Goal: Task Accomplishment & Management: Manage account settings

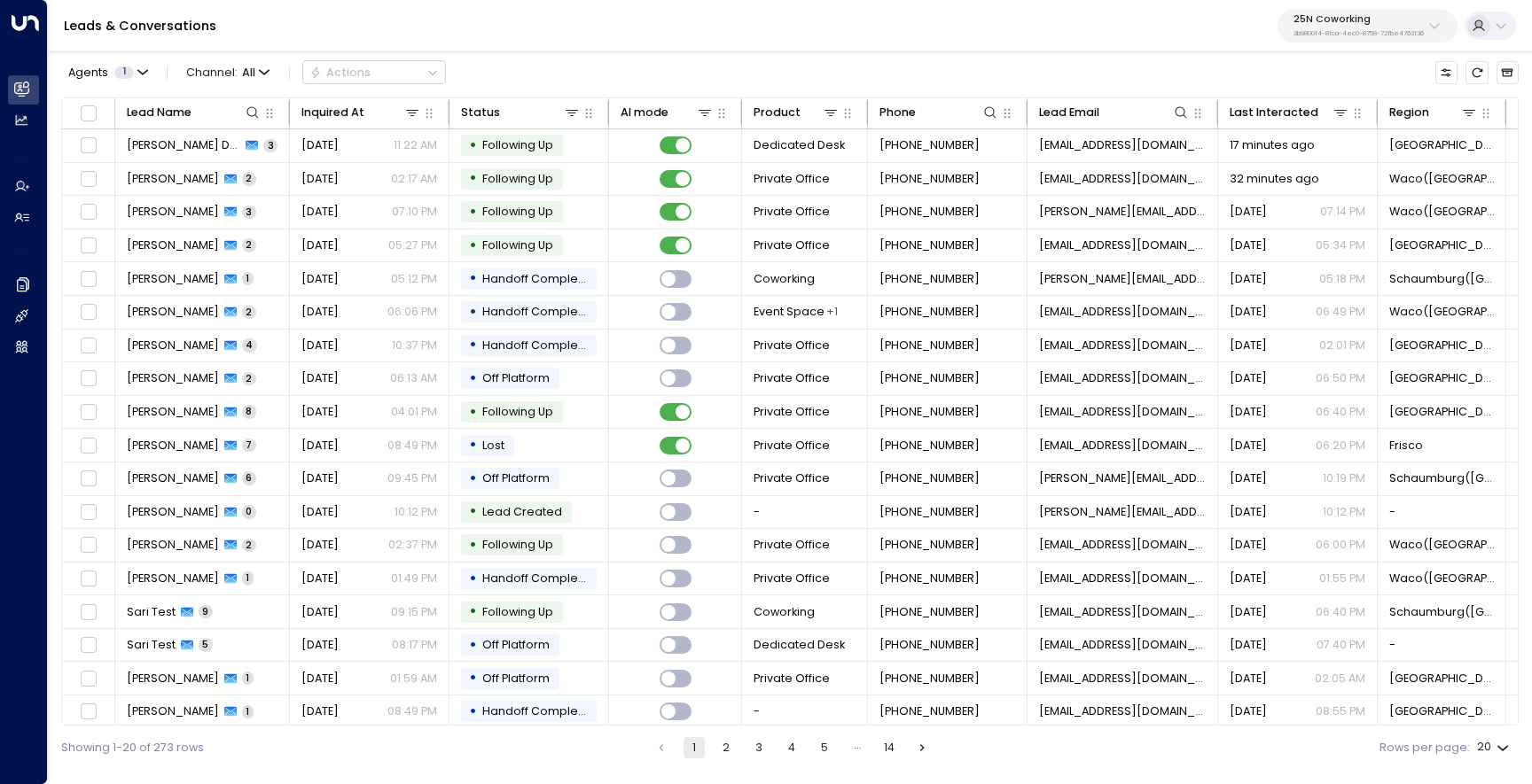
click at [1350, 30] on p "3b9800f4-81ca-4ec0-8758-72fbe4763f36" at bounding box center [1359, 33] width 130 height 7
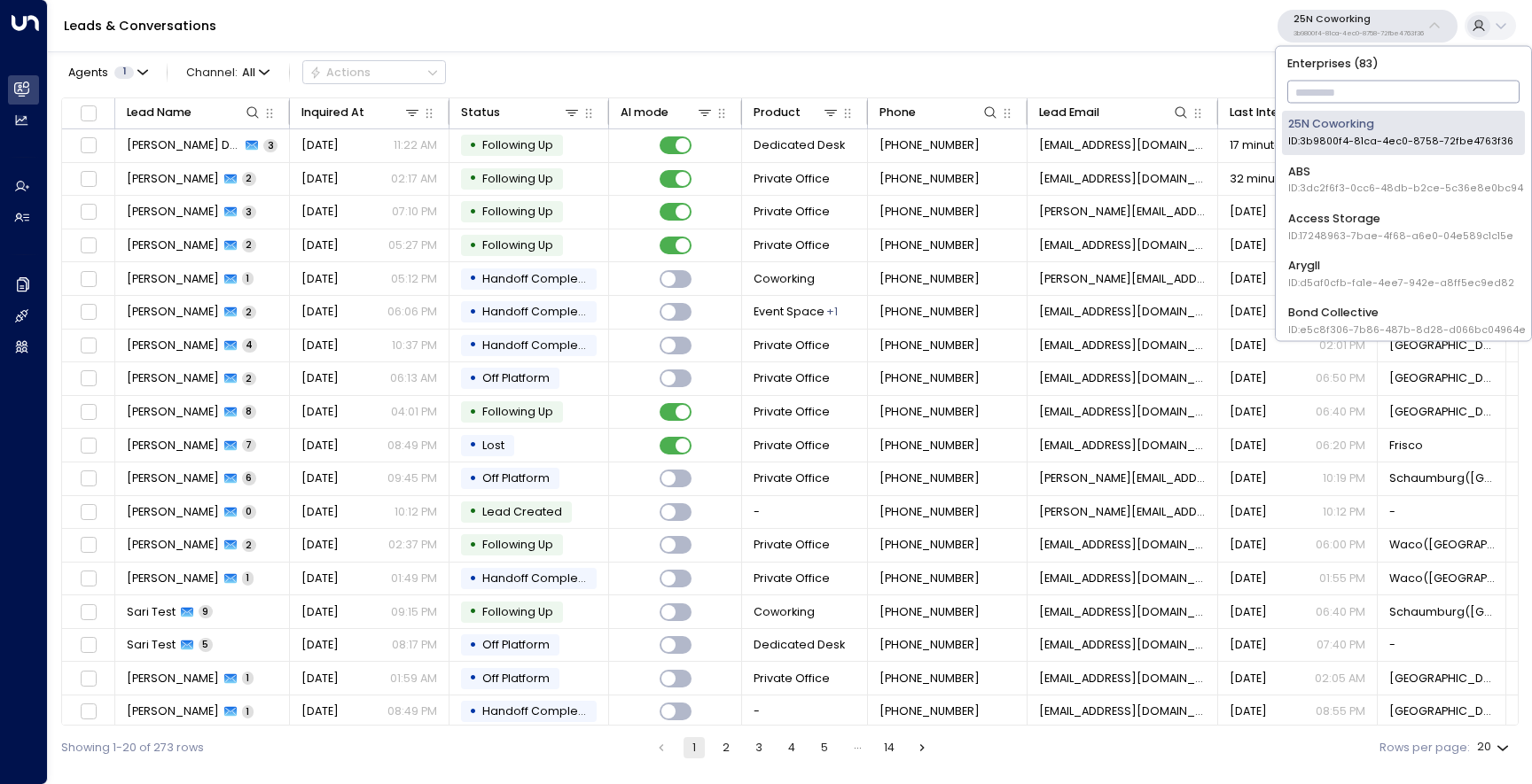
click at [1326, 93] on input "text" at bounding box center [1403, 92] width 233 height 31
type input "**"
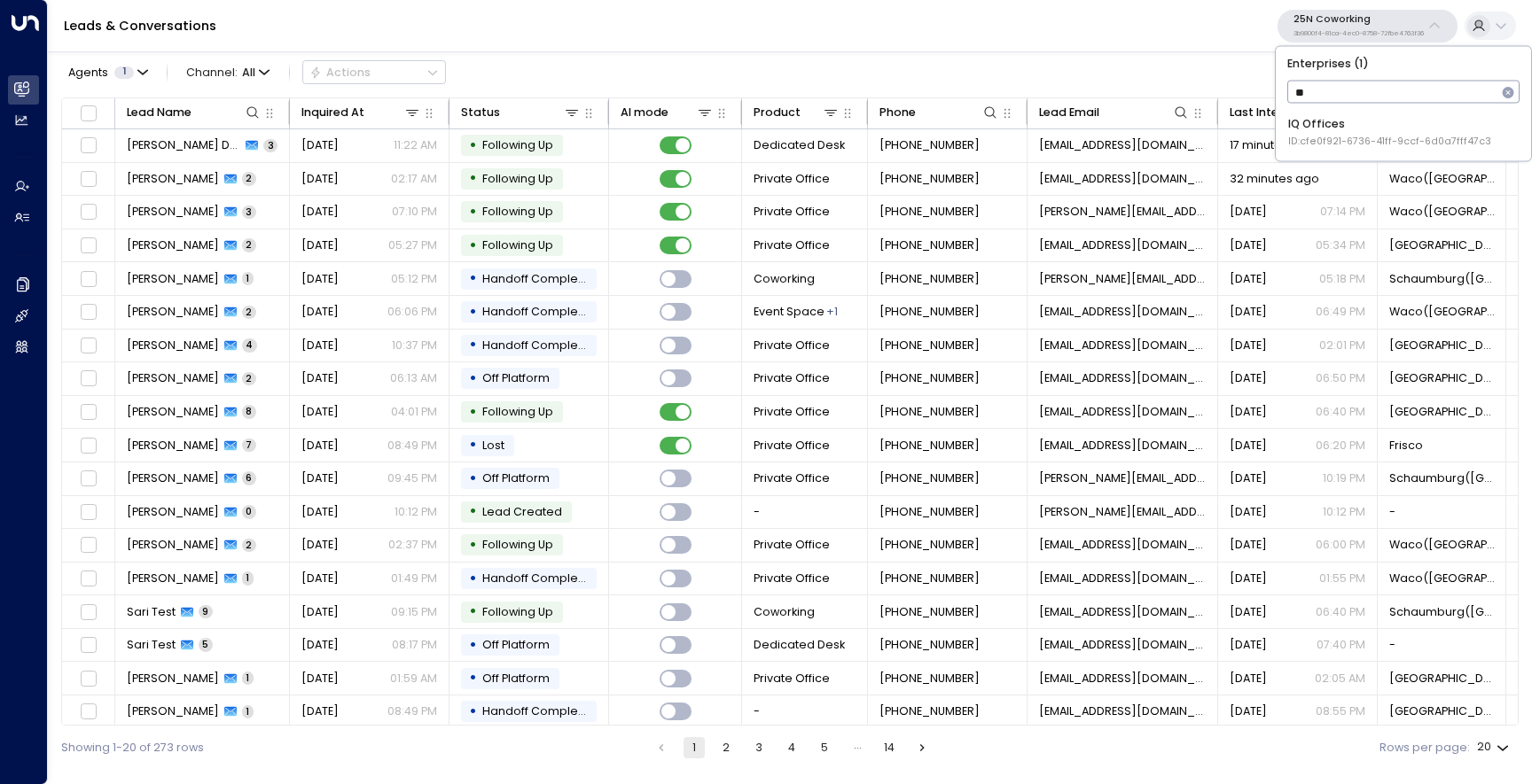
click at [1290, 151] on li "IQ Offices ID: cfe0f921-6736-41ff-9ccf-6d0a7fff47c3" at bounding box center [1403, 133] width 243 height 43
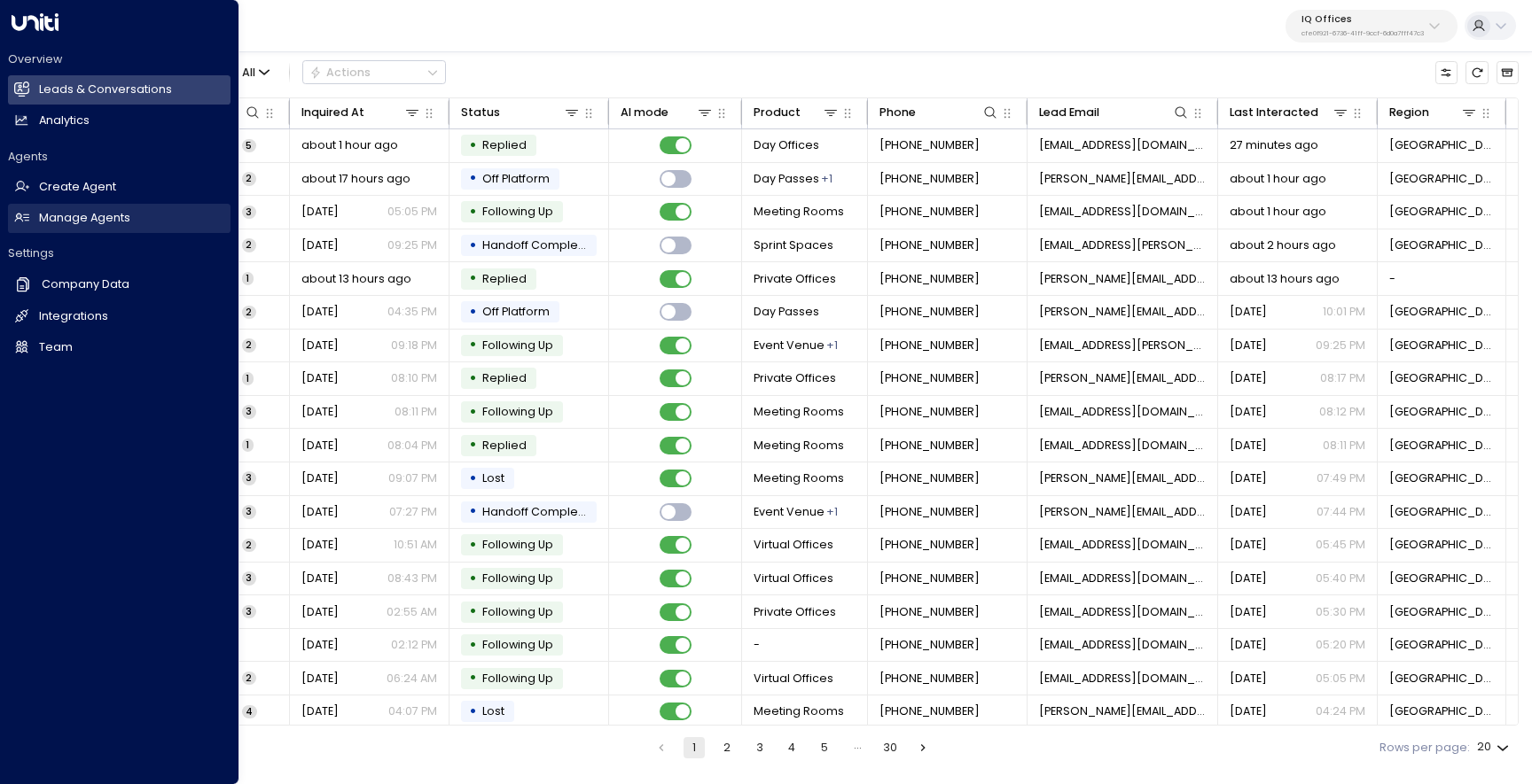
click at [35, 216] on link "Manage Agents Manage Agents" at bounding box center [119, 218] width 222 height 30
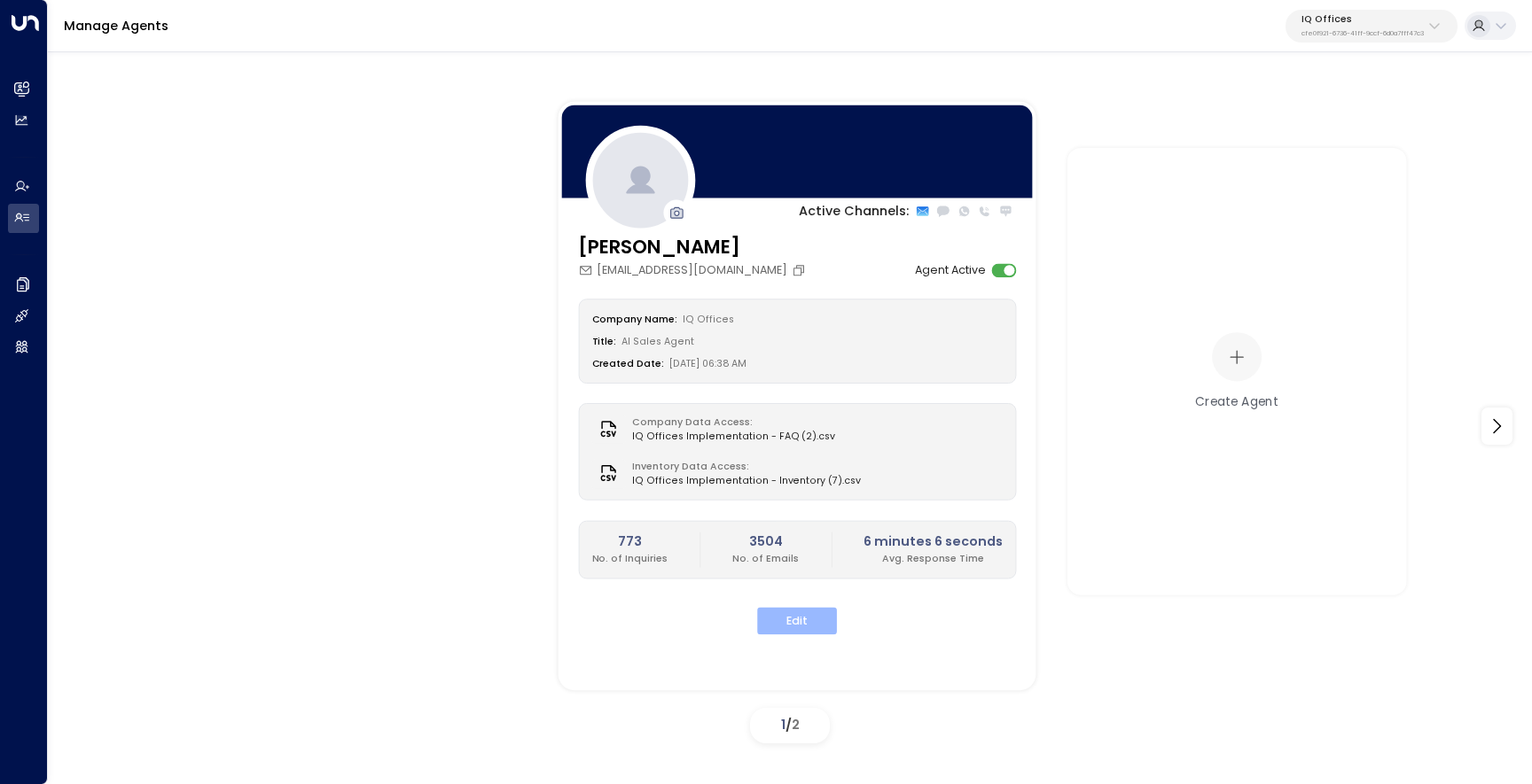
click at [828, 614] on button "Edit" at bounding box center [796, 622] width 80 height 28
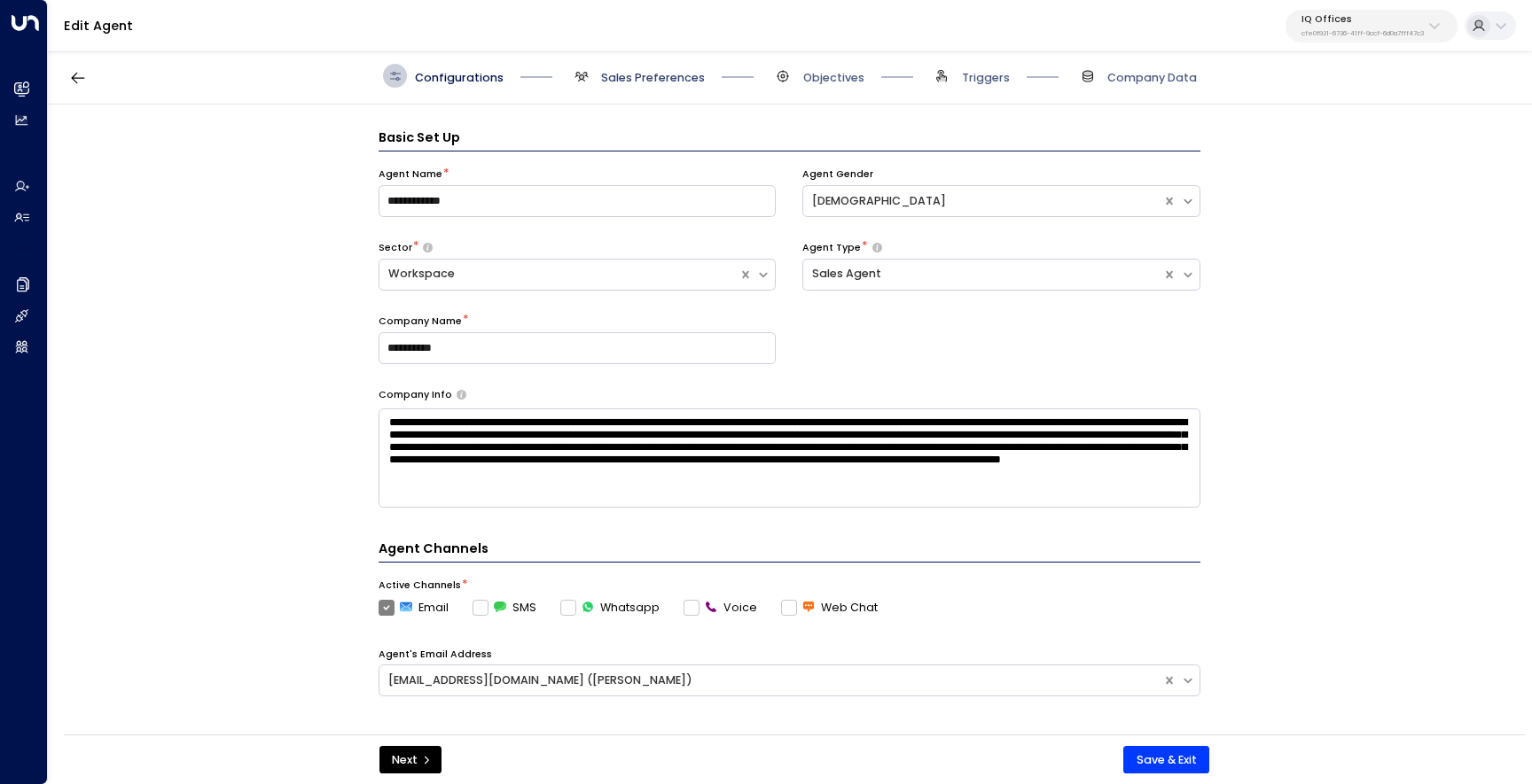
click at [629, 81] on span "Sales Preferences" at bounding box center [652, 78] width 103 height 16
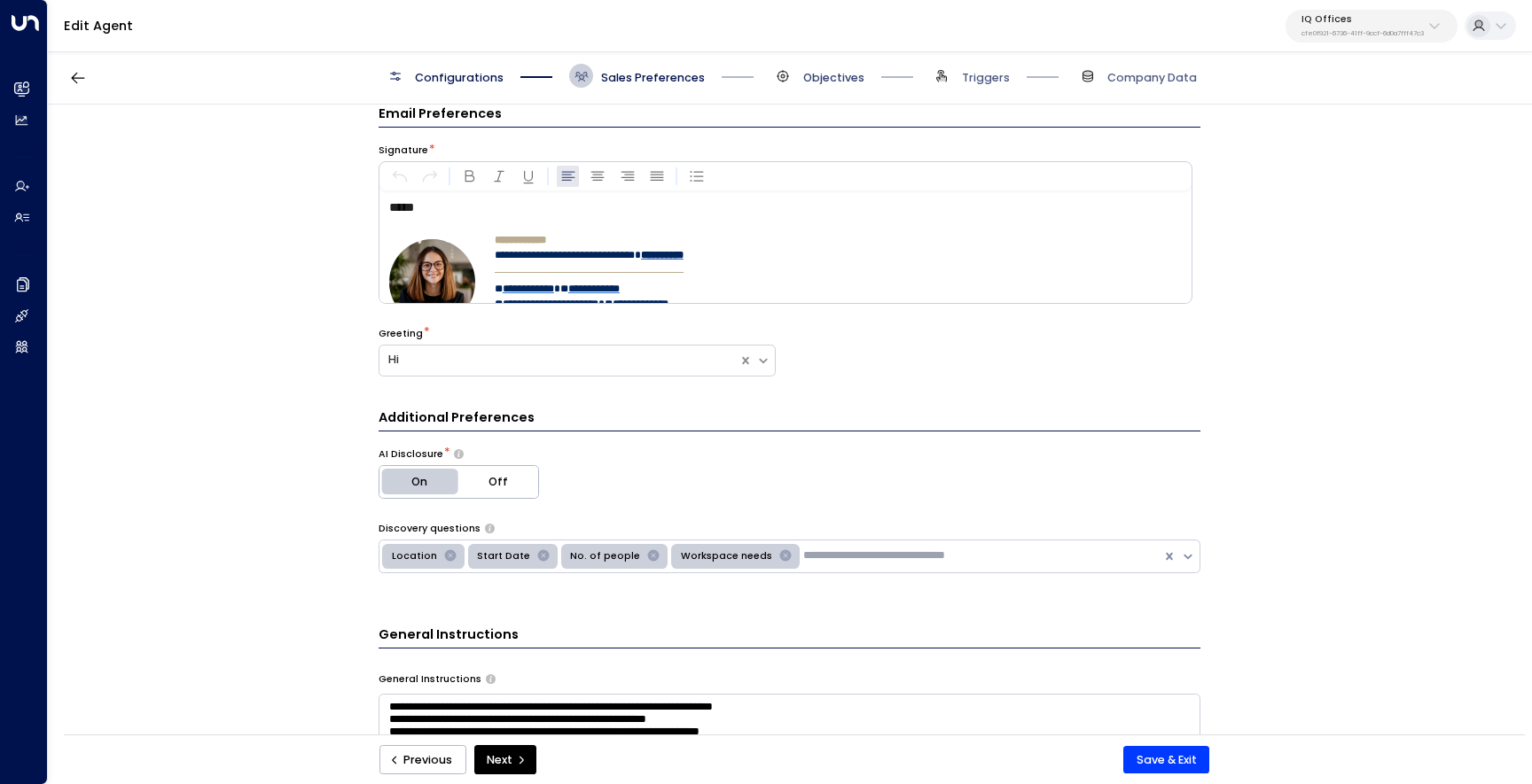
click at [836, 77] on span "Objectives" at bounding box center [833, 78] width 61 height 16
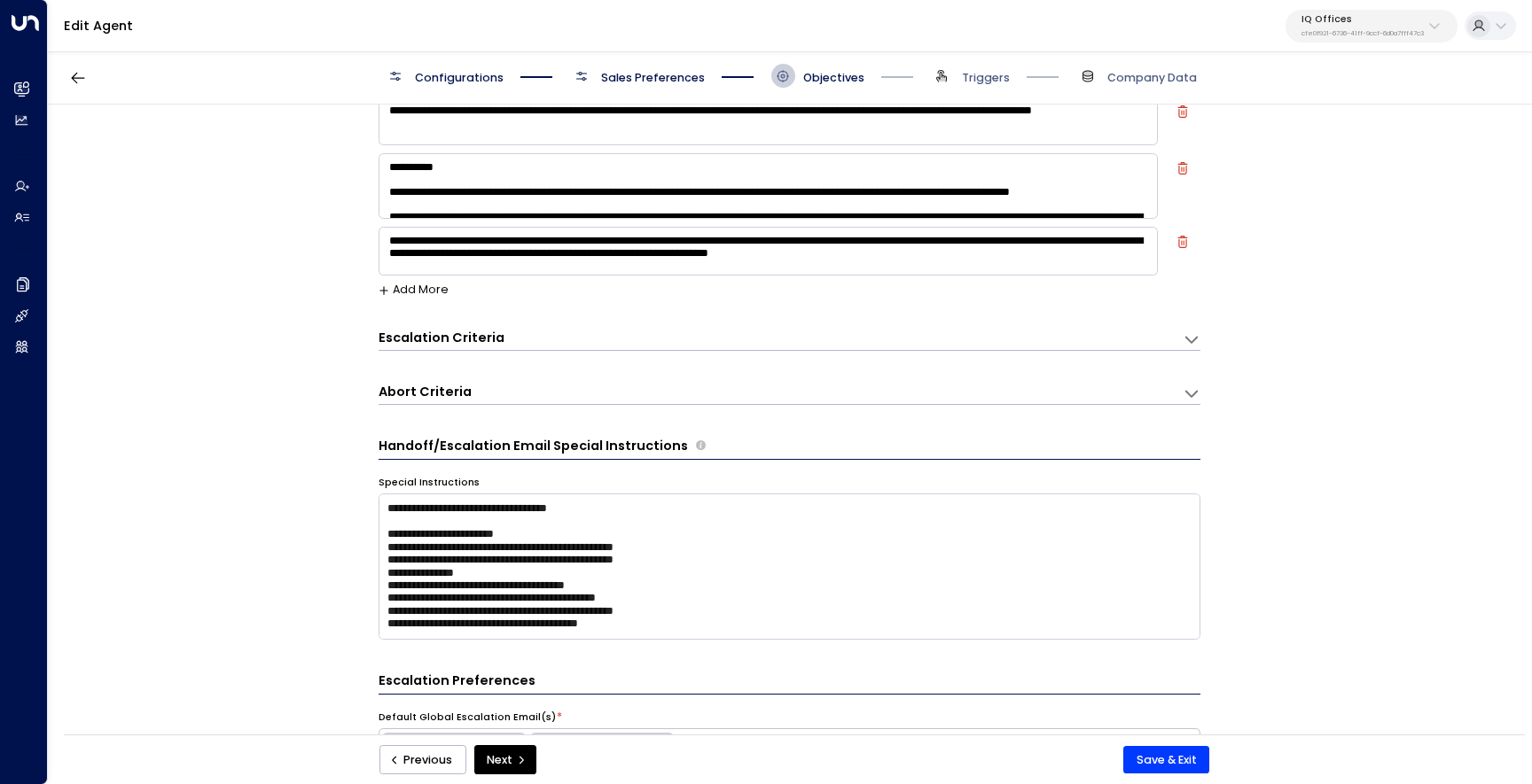
scroll to position [227, 0]
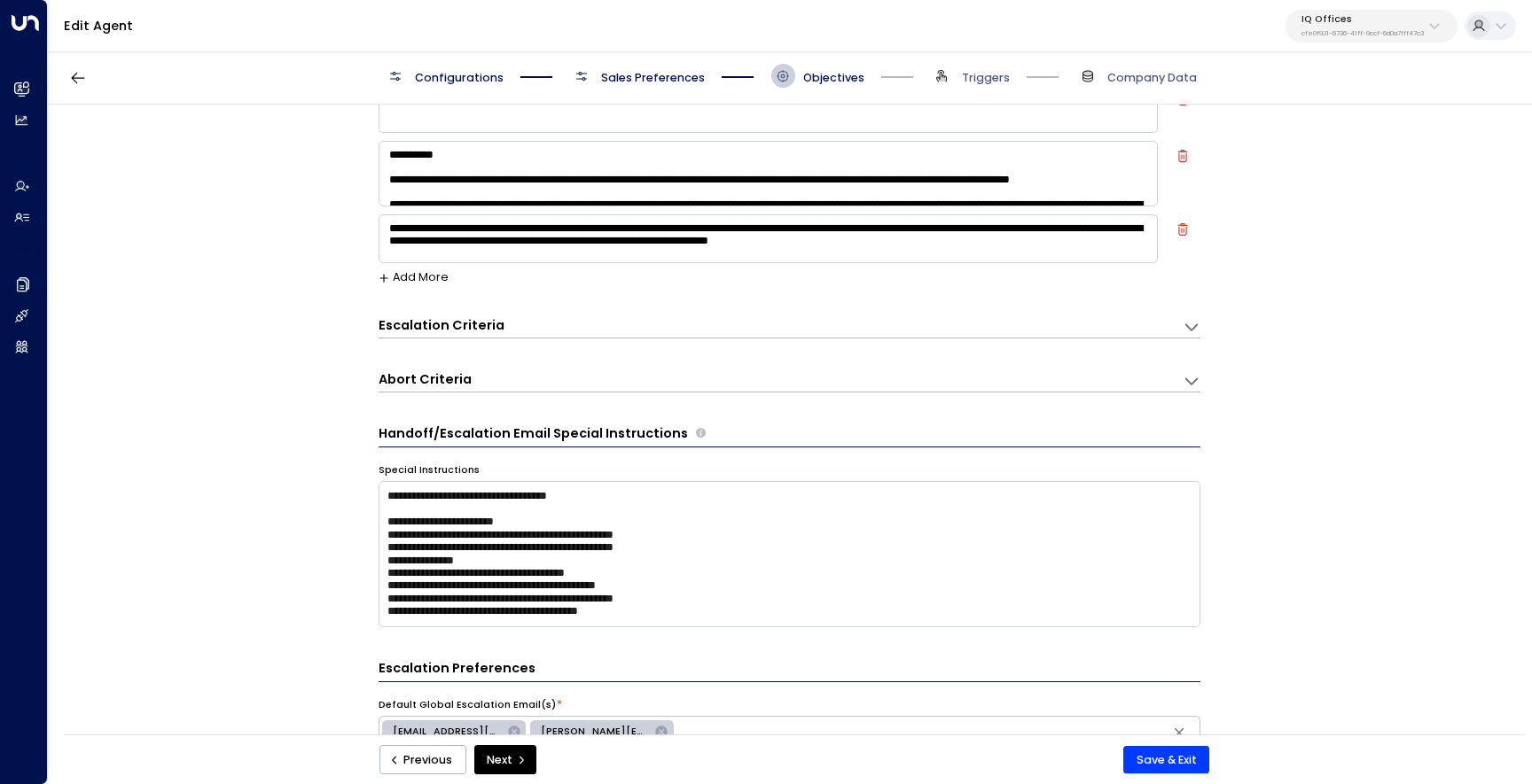
click at [742, 196] on textarea at bounding box center [768, 173] width 779 height 66
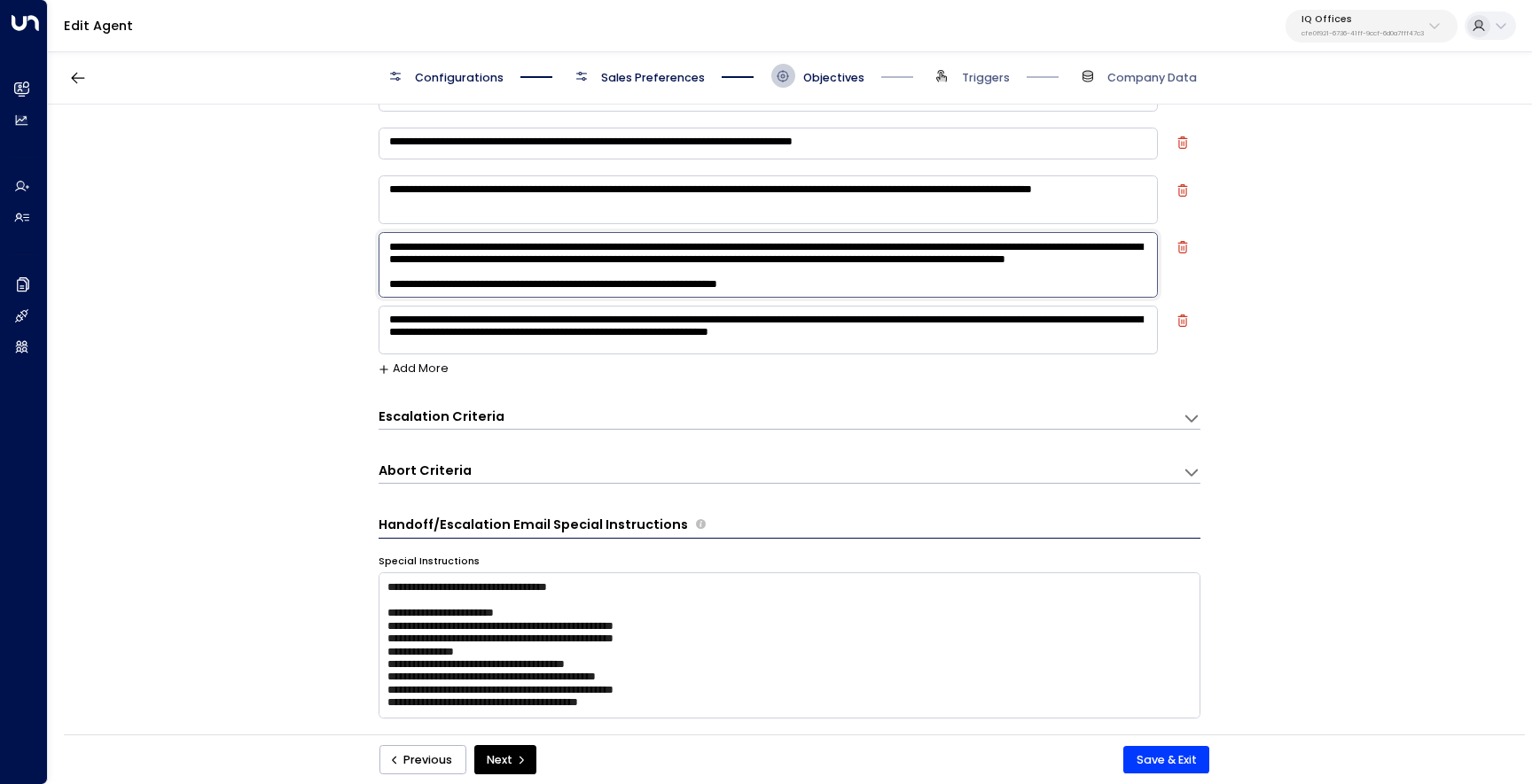
scroll to position [112, 0]
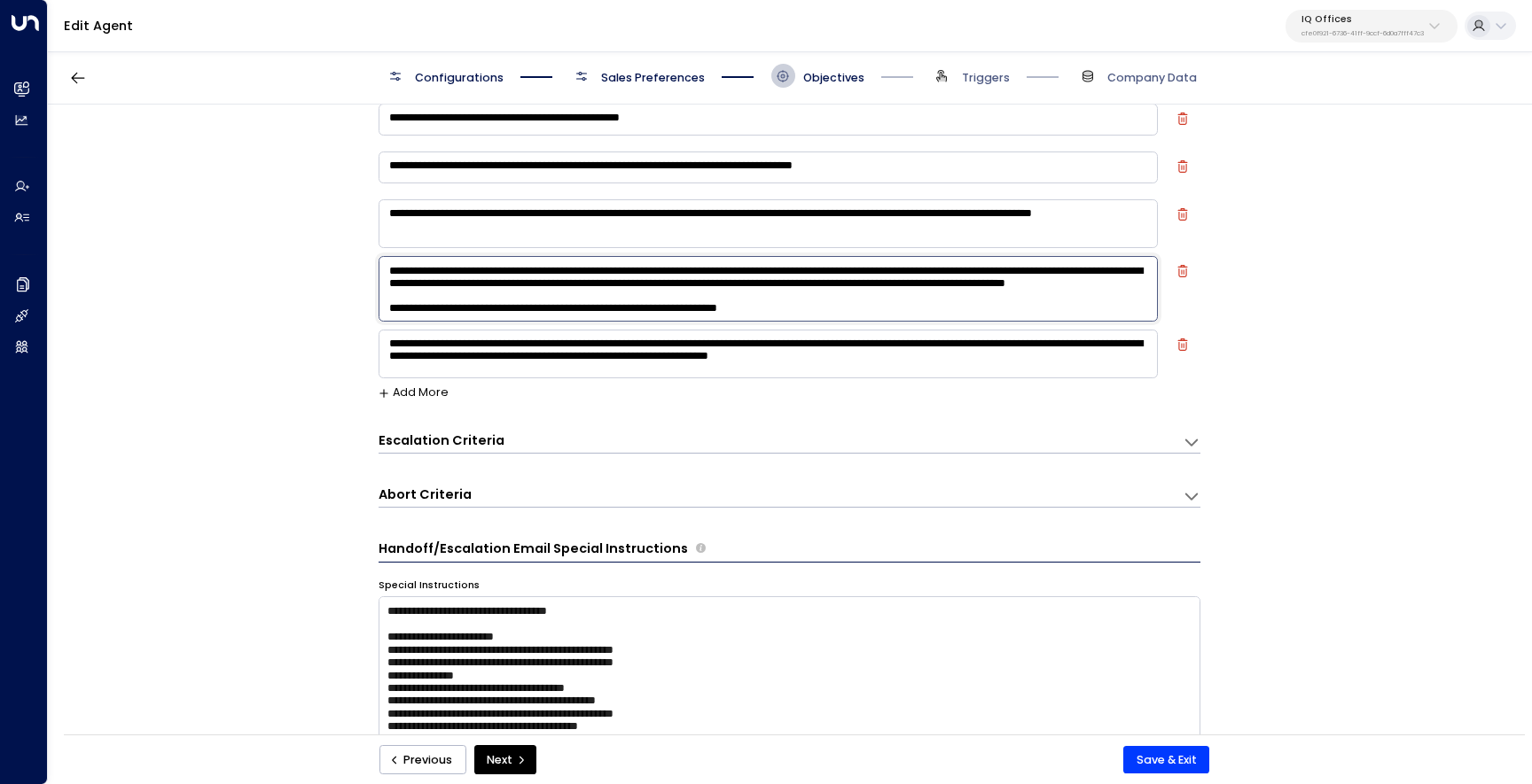
click at [246, 592] on div "**********" at bounding box center [789, 424] width 1483 height 640
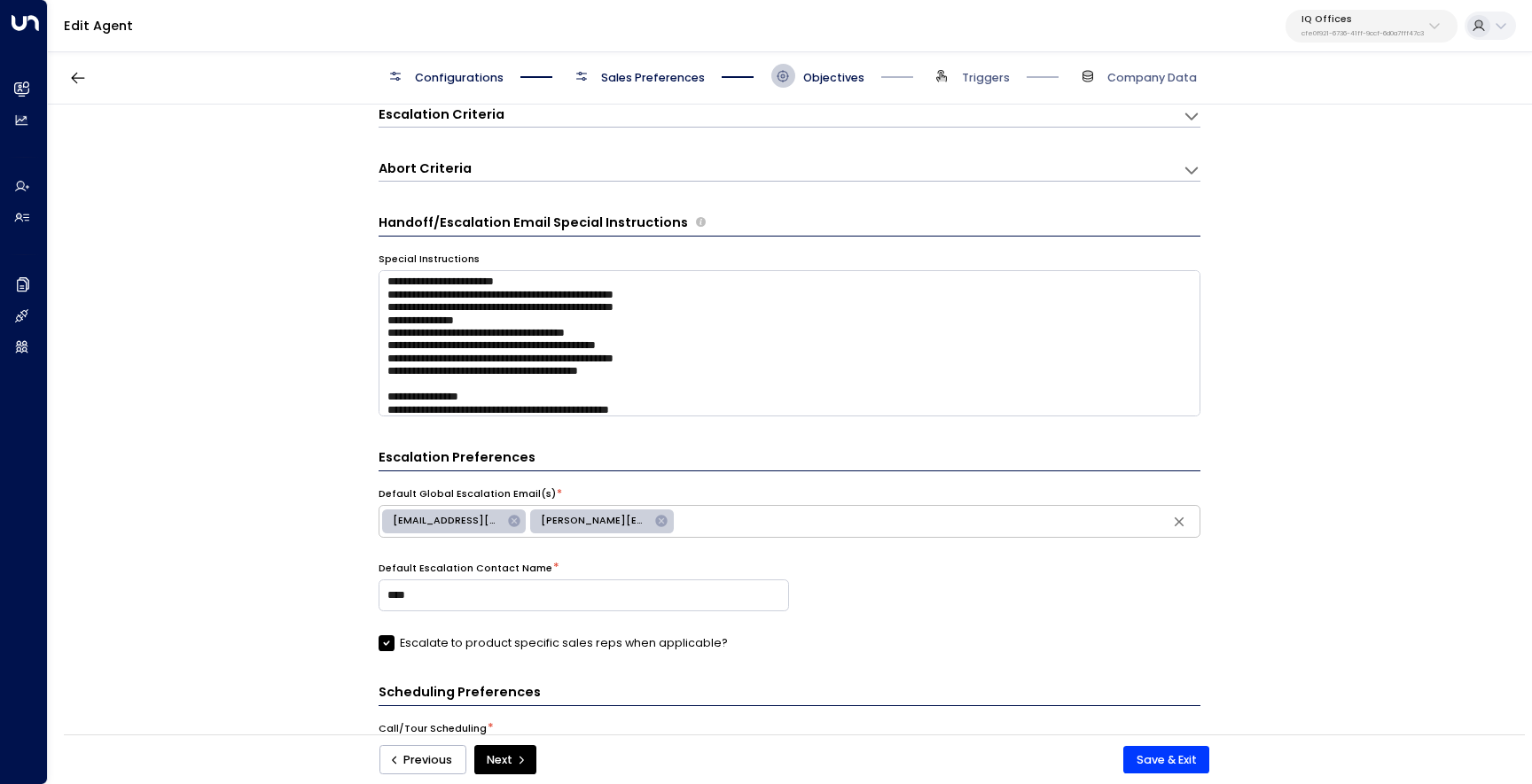
scroll to position [0, 0]
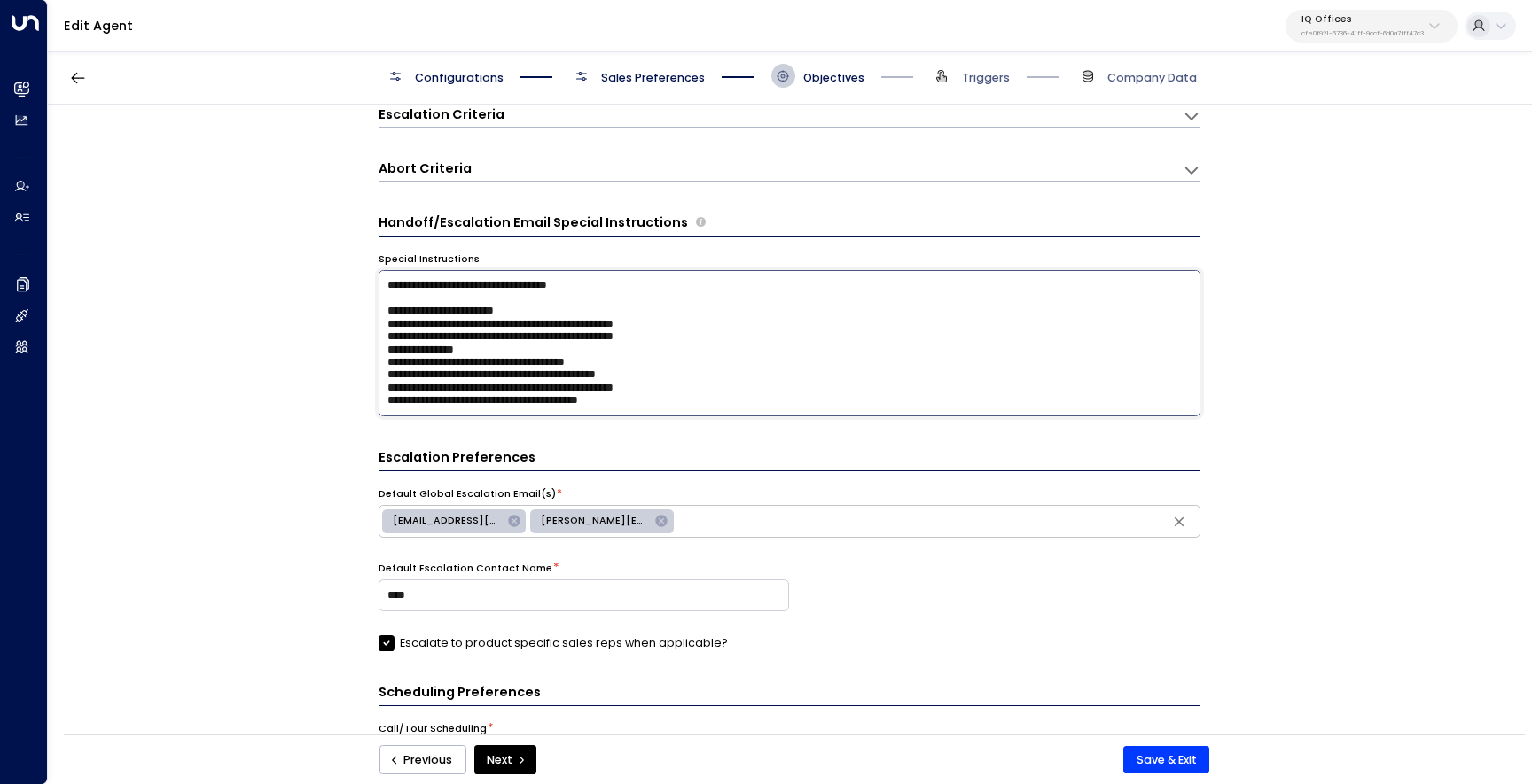
click at [617, 289] on textarea at bounding box center [789, 343] width 822 height 147
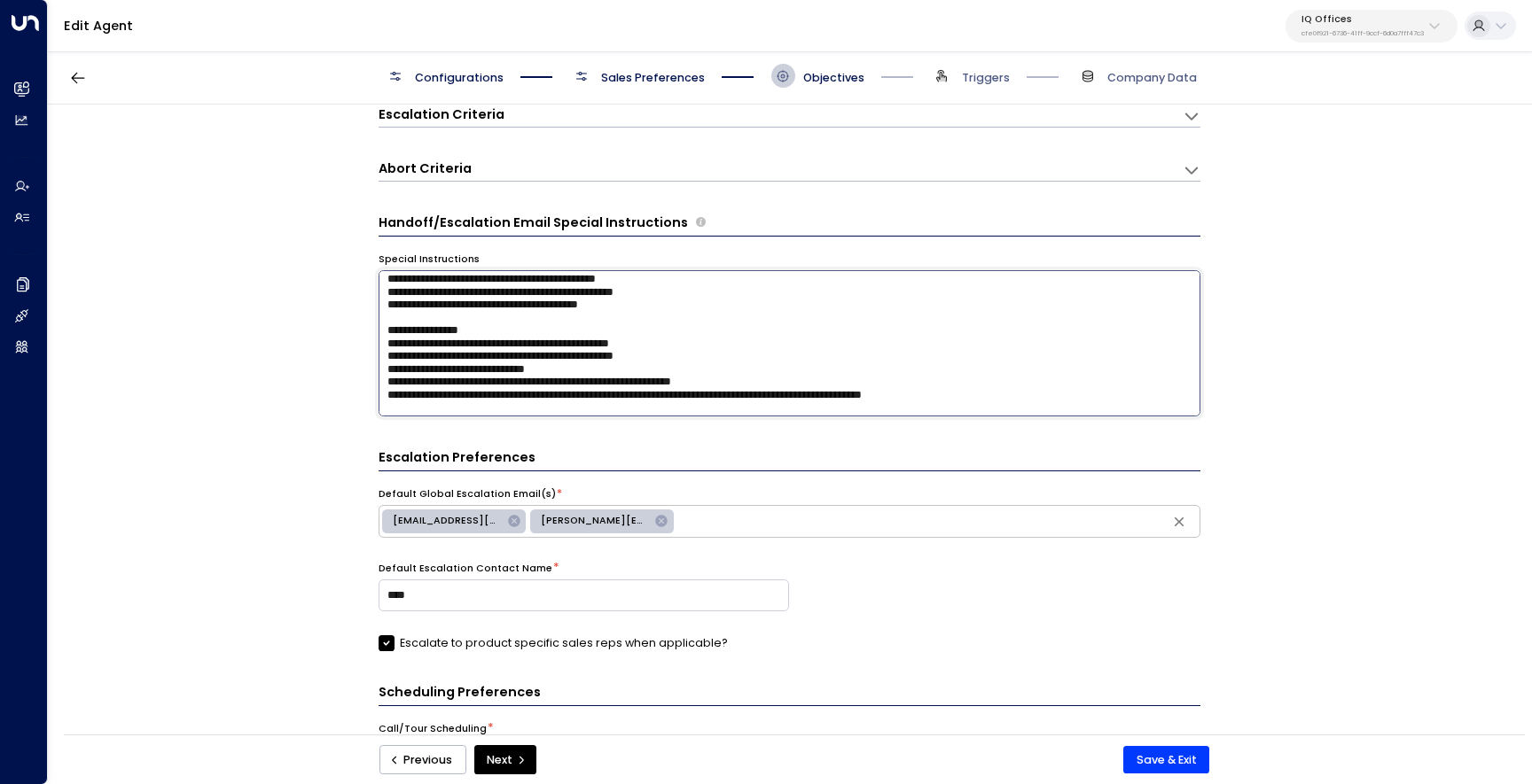
scroll to position [114, 0]
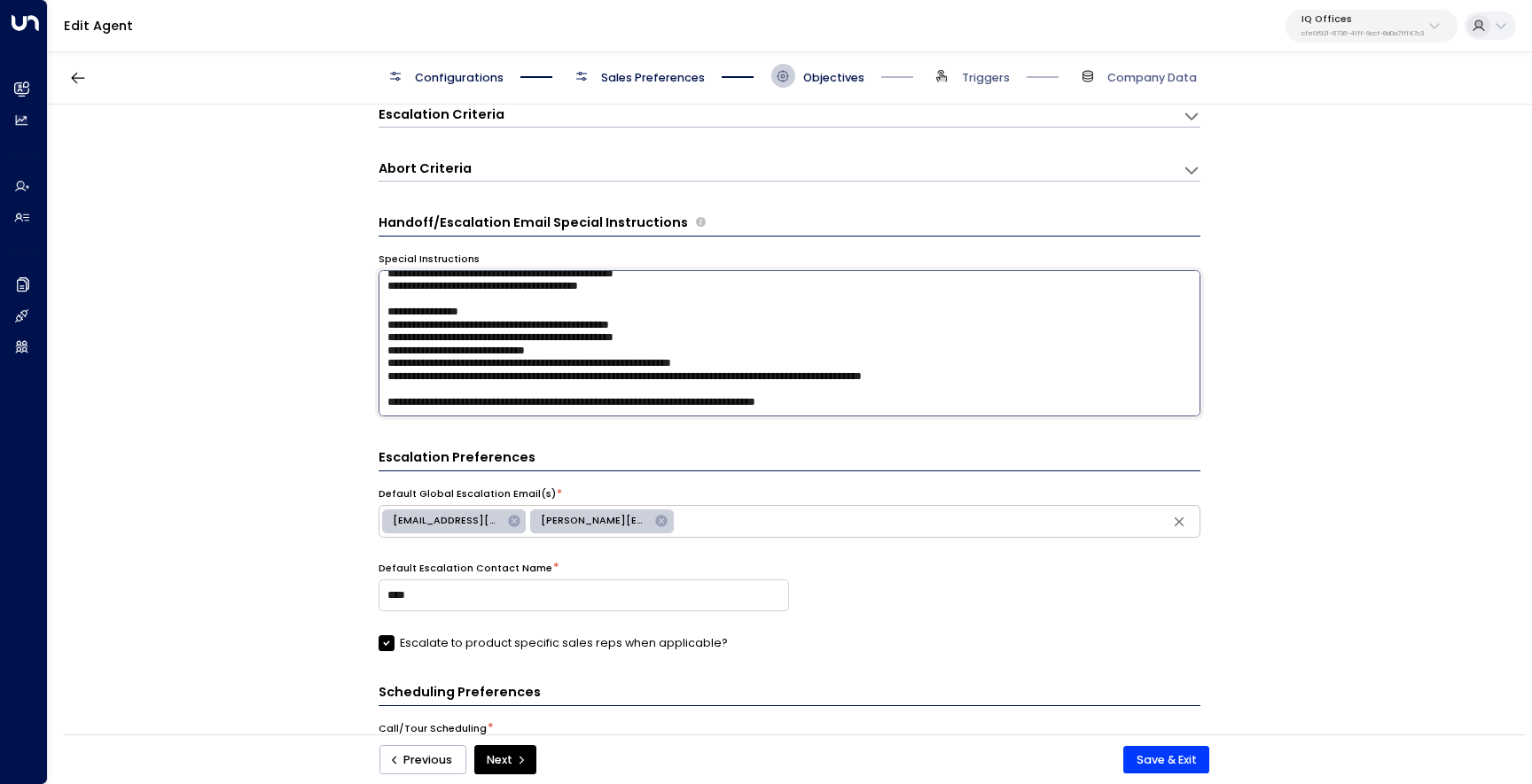
drag, startPoint x: 651, startPoint y: 327, endPoint x: 566, endPoint y: 324, distance: 85.1
click at [566, 324] on textarea at bounding box center [789, 343] width 822 height 147
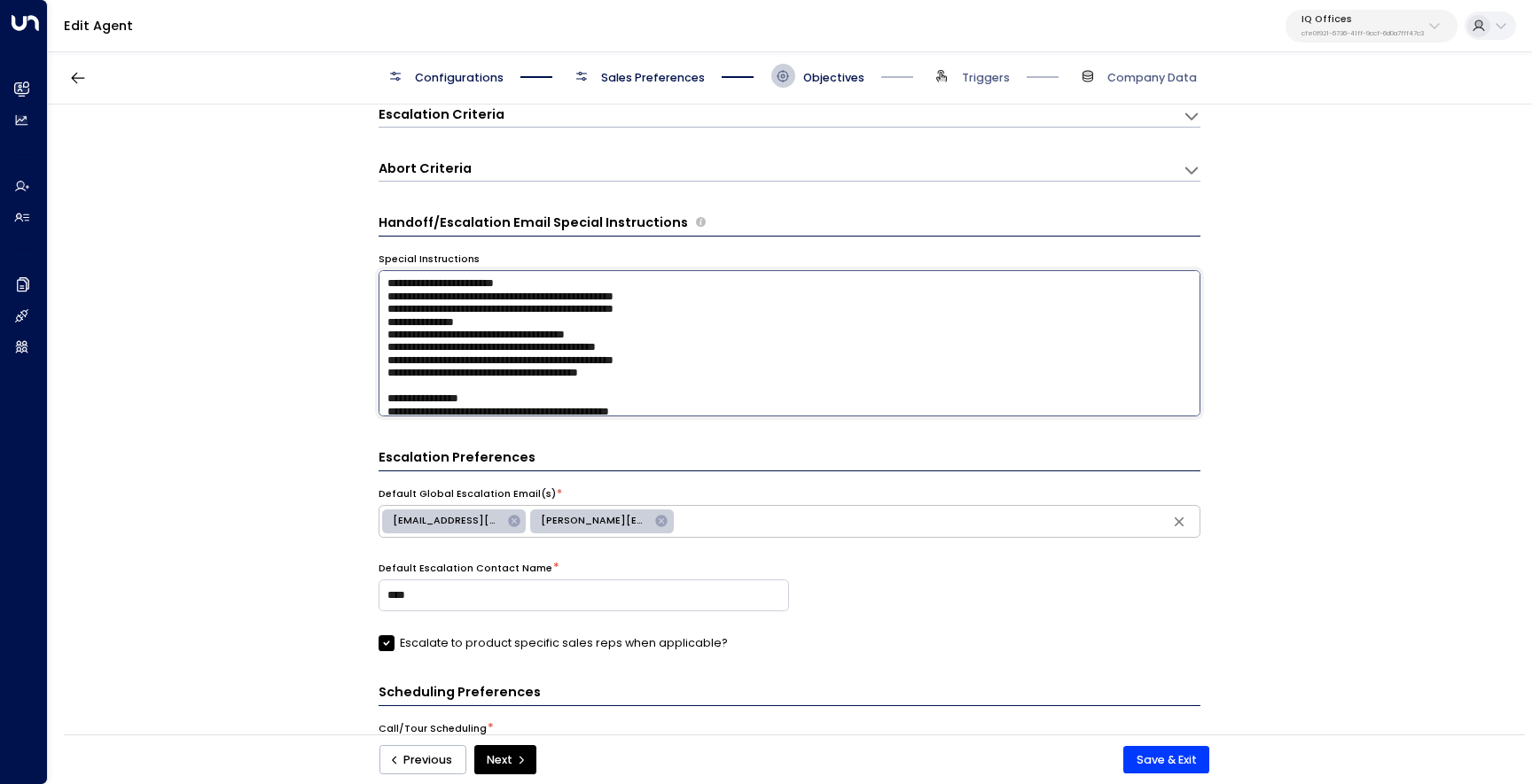
scroll to position [0, 0]
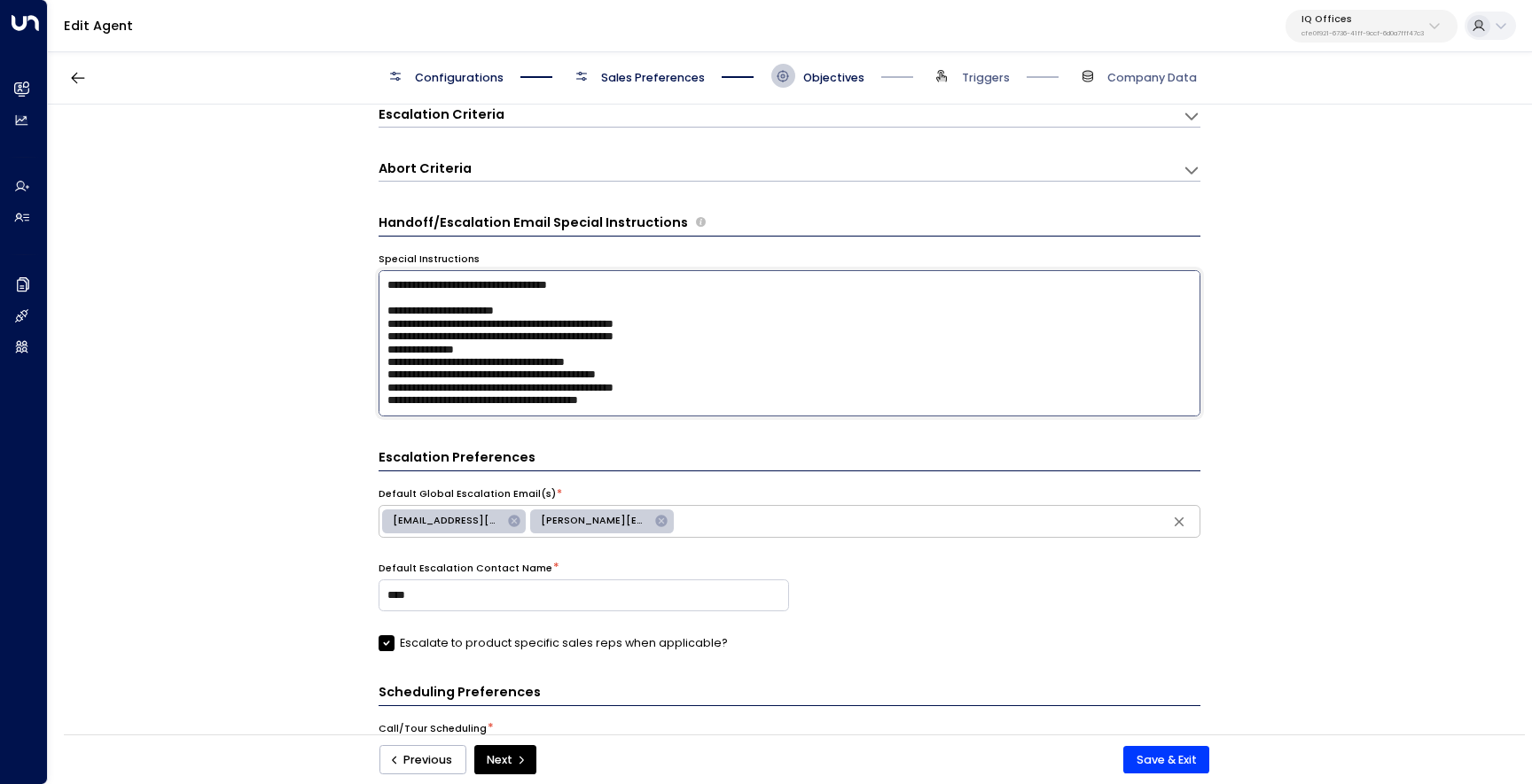
click at [386, 288] on textarea at bounding box center [789, 343] width 822 height 147
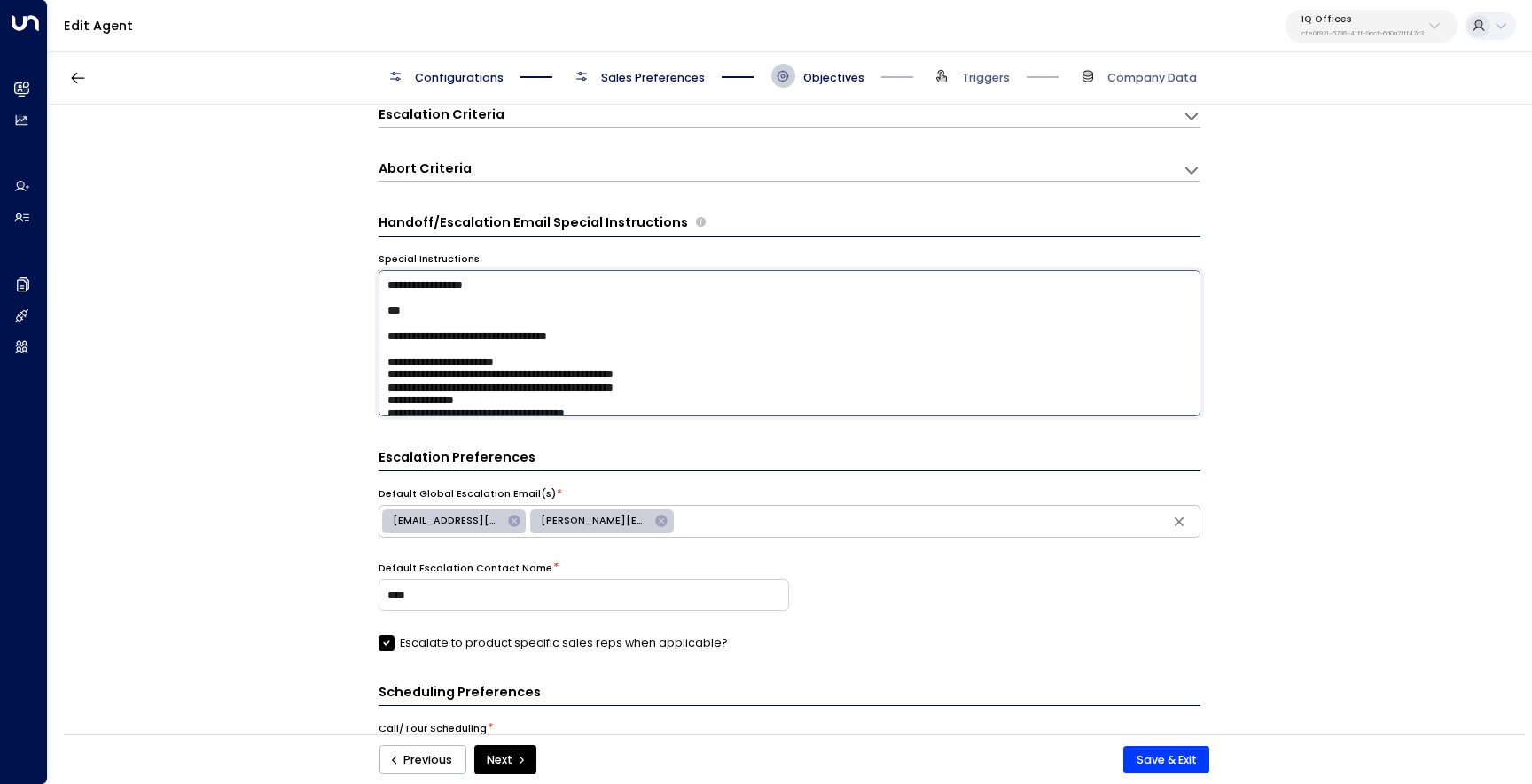
type textarea "**********"
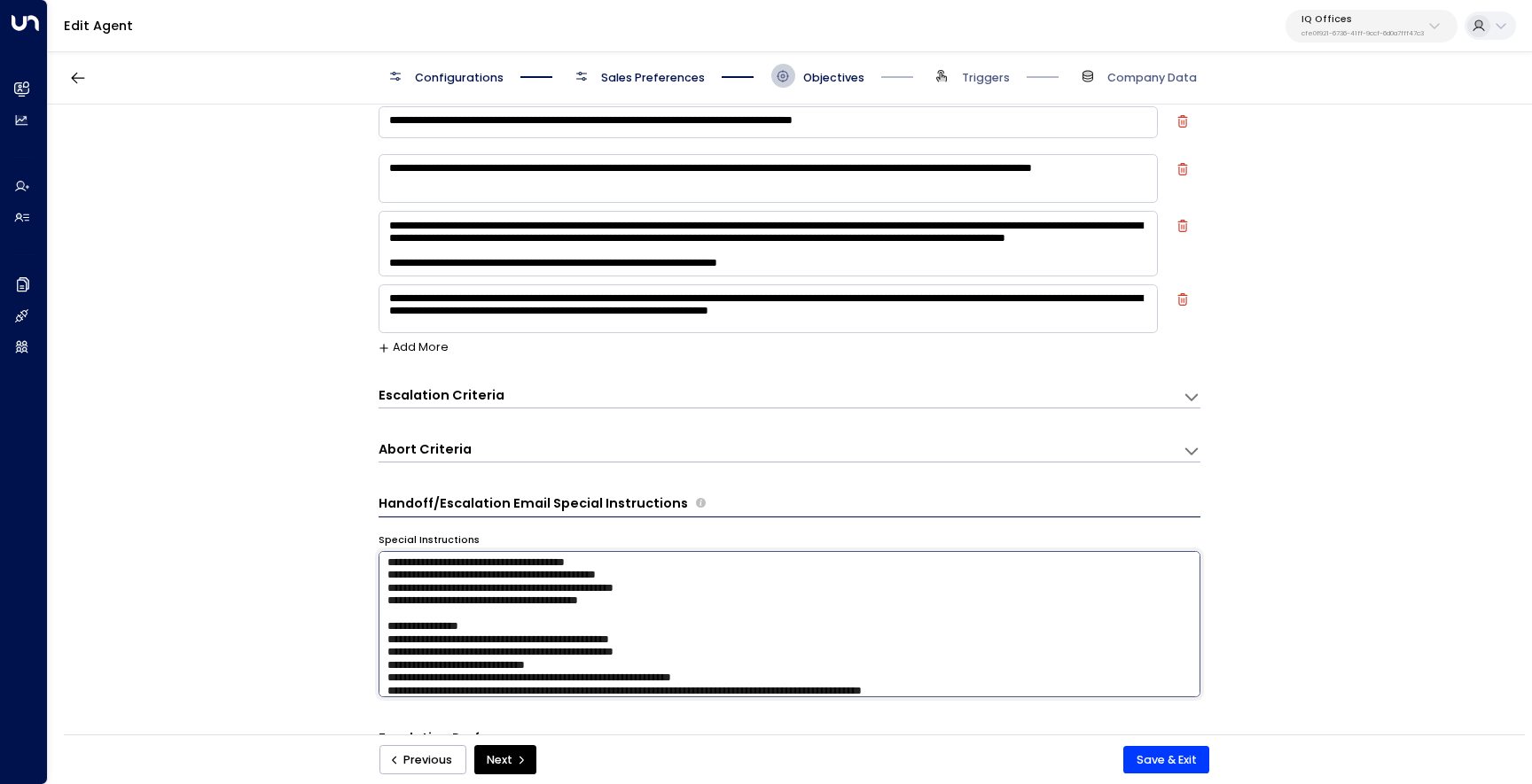
scroll to position [137, 0]
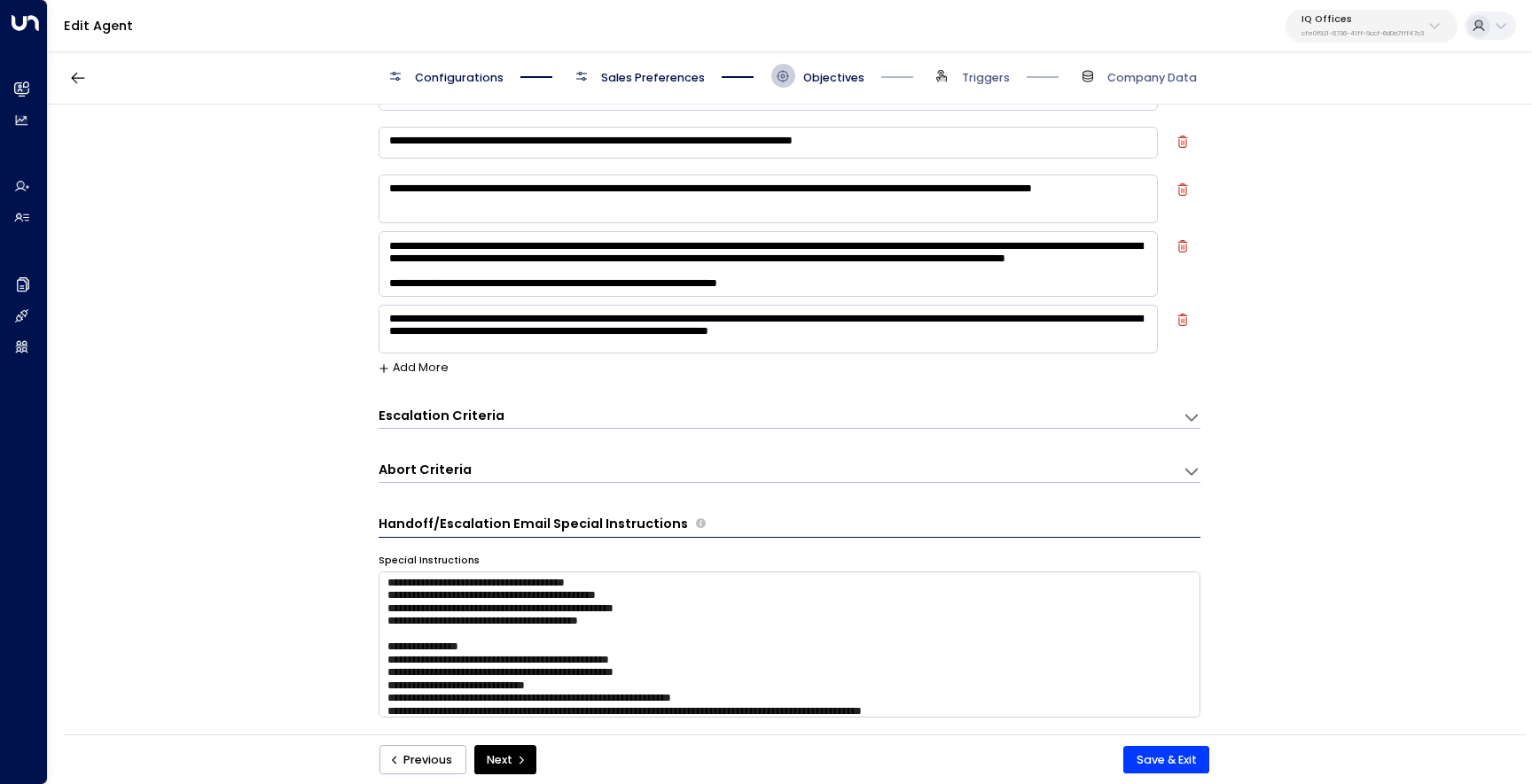
click at [704, 251] on textarea at bounding box center [768, 264] width 779 height 66
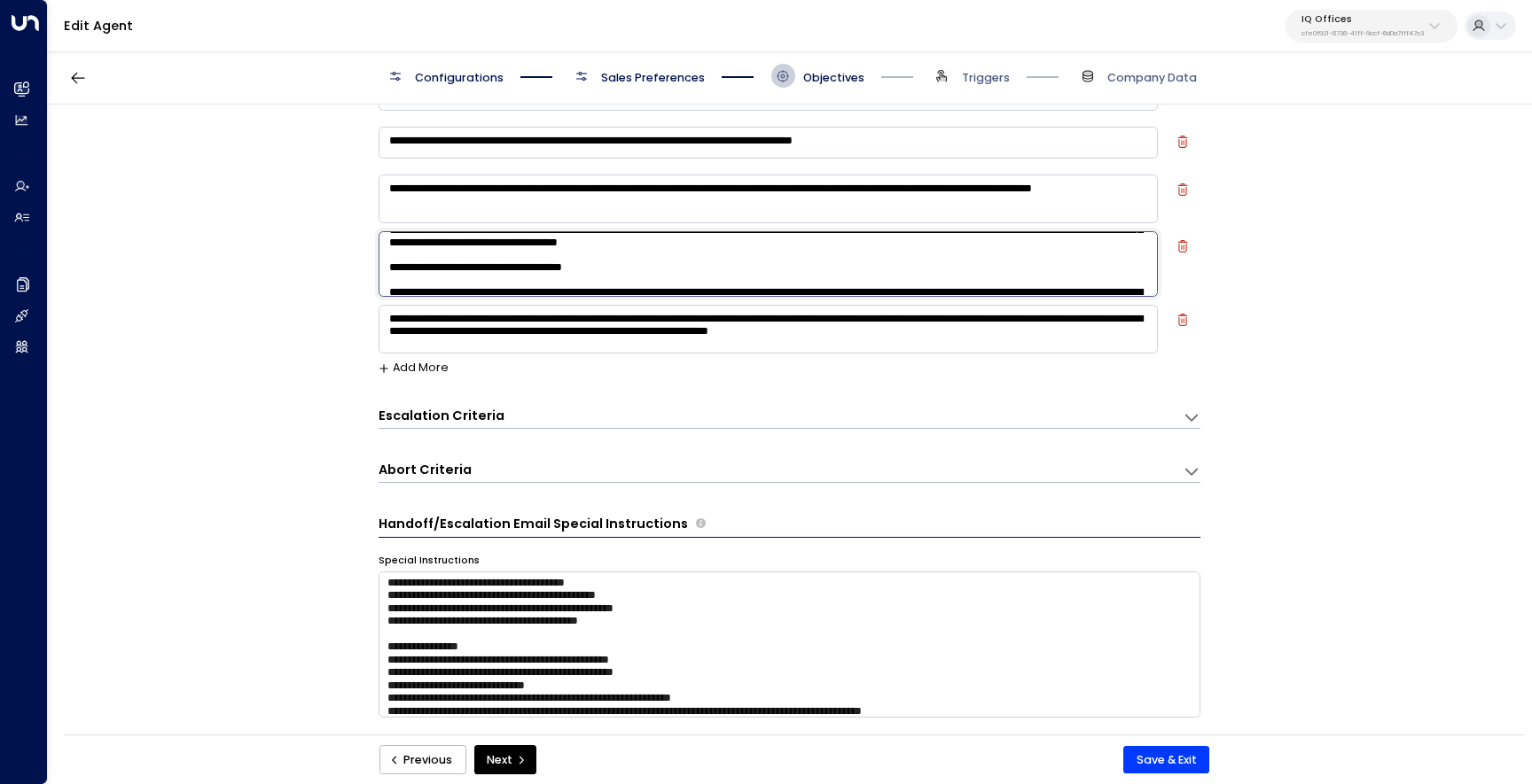
scroll to position [79, 0]
click at [973, 273] on textarea at bounding box center [768, 264] width 779 height 66
click at [1007, 262] on textarea at bounding box center [768, 264] width 779 height 66
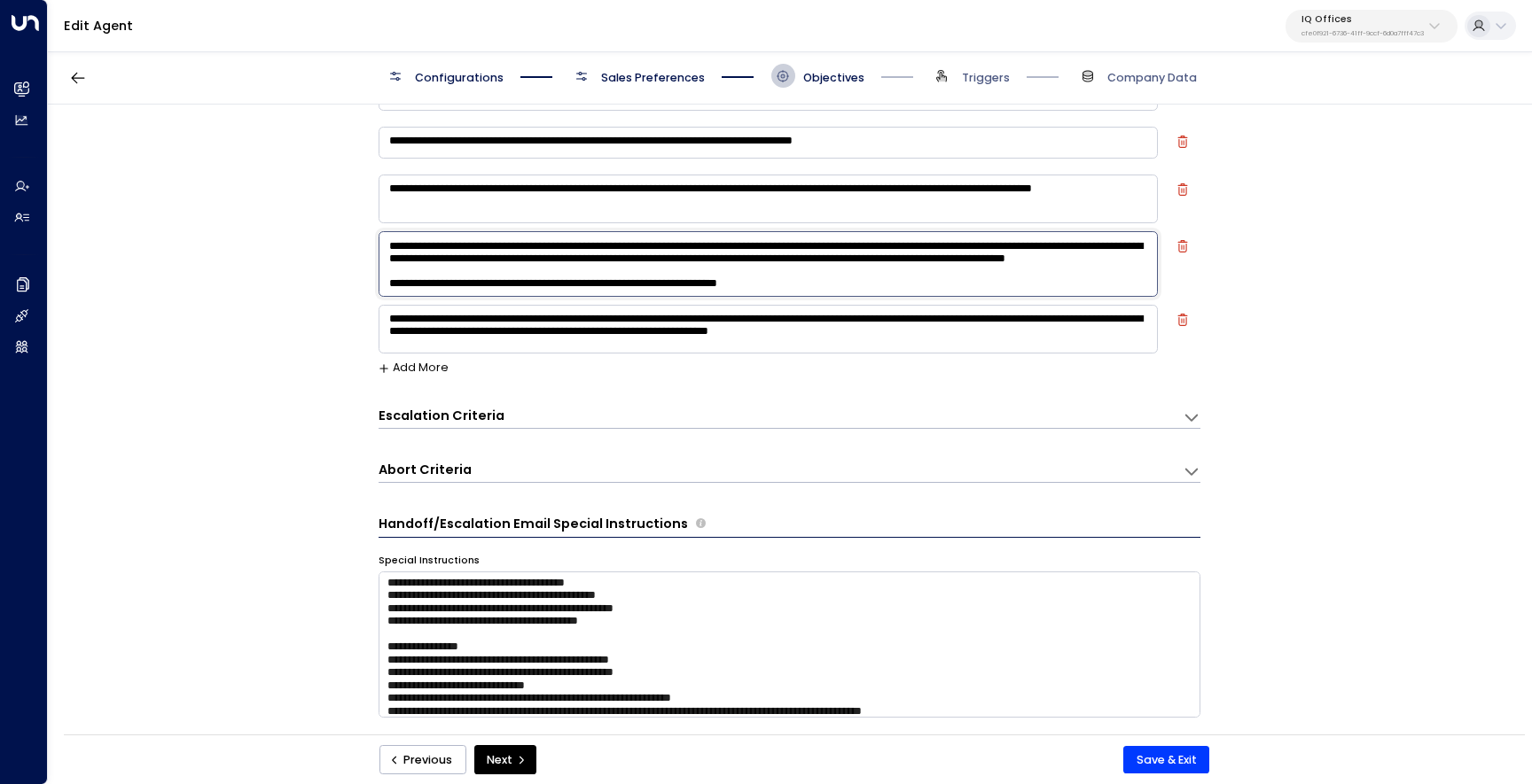
scroll to position [320, 0]
click at [820, 291] on textarea at bounding box center [768, 264] width 779 height 66
type textarea "**********"
click at [791, 430] on form "**********" at bounding box center [789, 728] width 822 height 1472
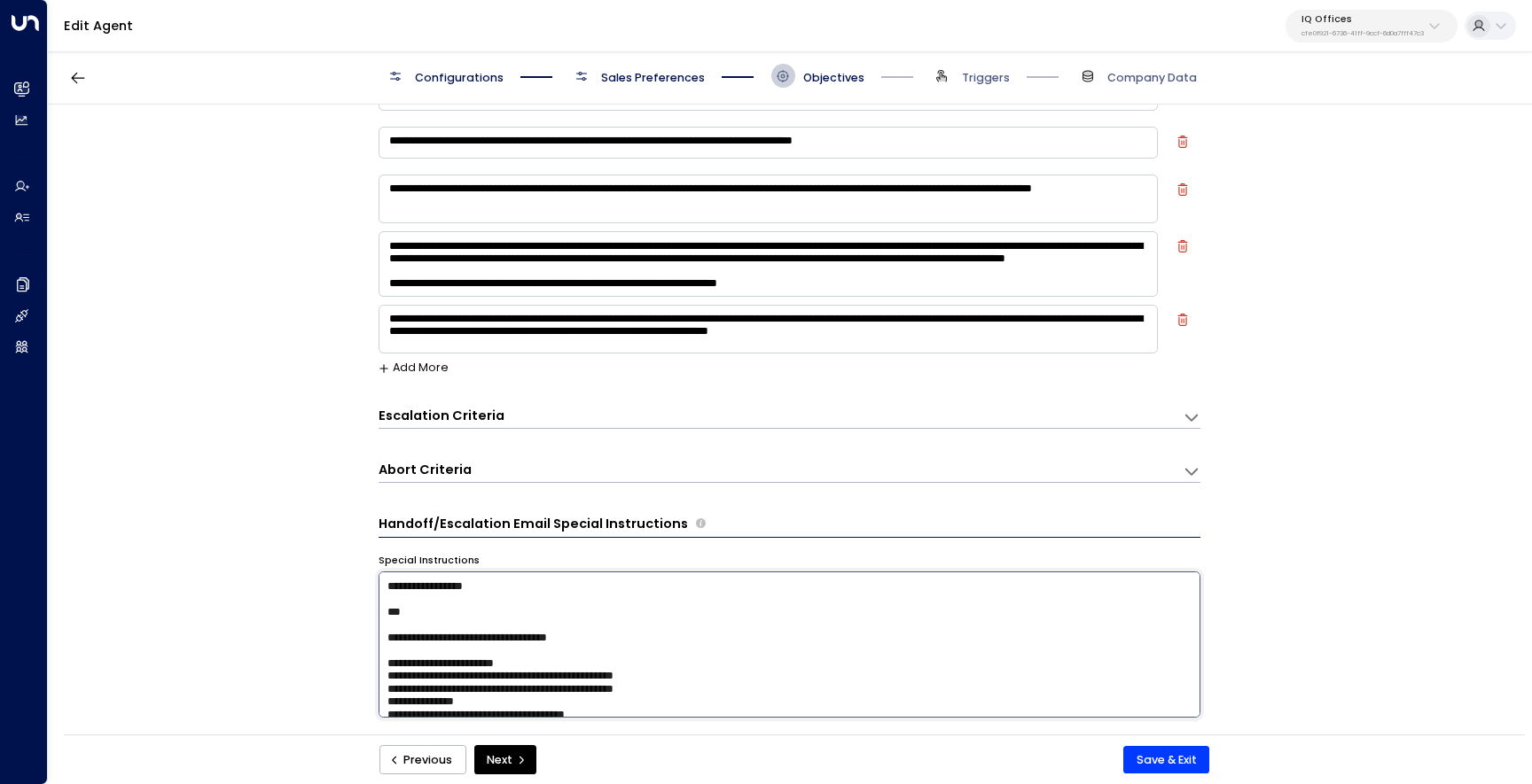
click at [524, 607] on textarea at bounding box center [789, 644] width 822 height 147
click at [489, 611] on textarea at bounding box center [789, 644] width 822 height 147
click at [397, 617] on textarea at bounding box center [789, 644] width 822 height 147
click at [396, 615] on textarea at bounding box center [789, 644] width 822 height 147
click at [386, 611] on textarea at bounding box center [789, 644] width 822 height 147
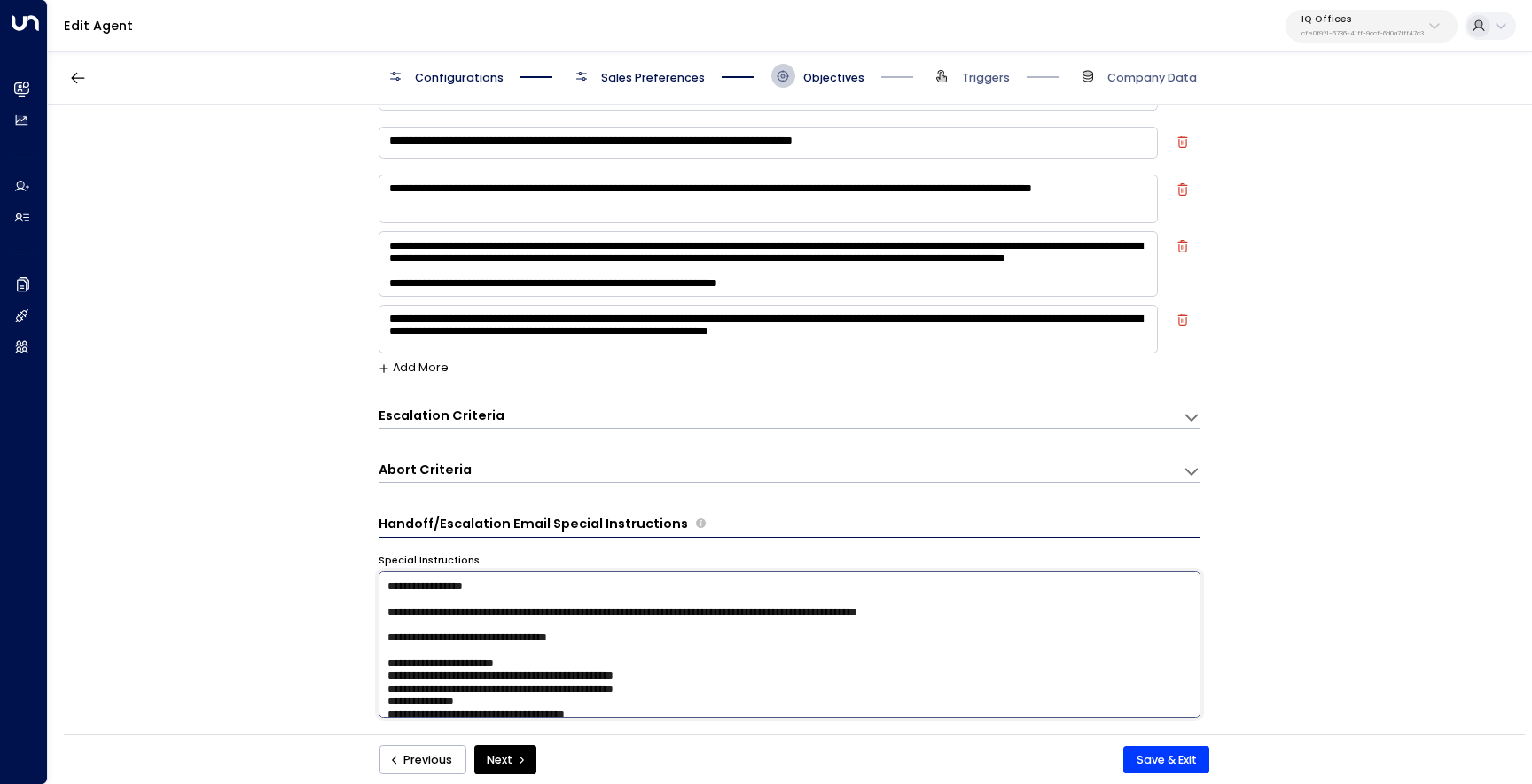
click at [715, 649] on textarea at bounding box center [789, 644] width 822 height 147
click at [1008, 617] on textarea at bounding box center [789, 644] width 822 height 147
click at [1257, 651] on div "**********" at bounding box center [789, 424] width 1483 height 640
click at [625, 615] on textarea at bounding box center [789, 644] width 822 height 147
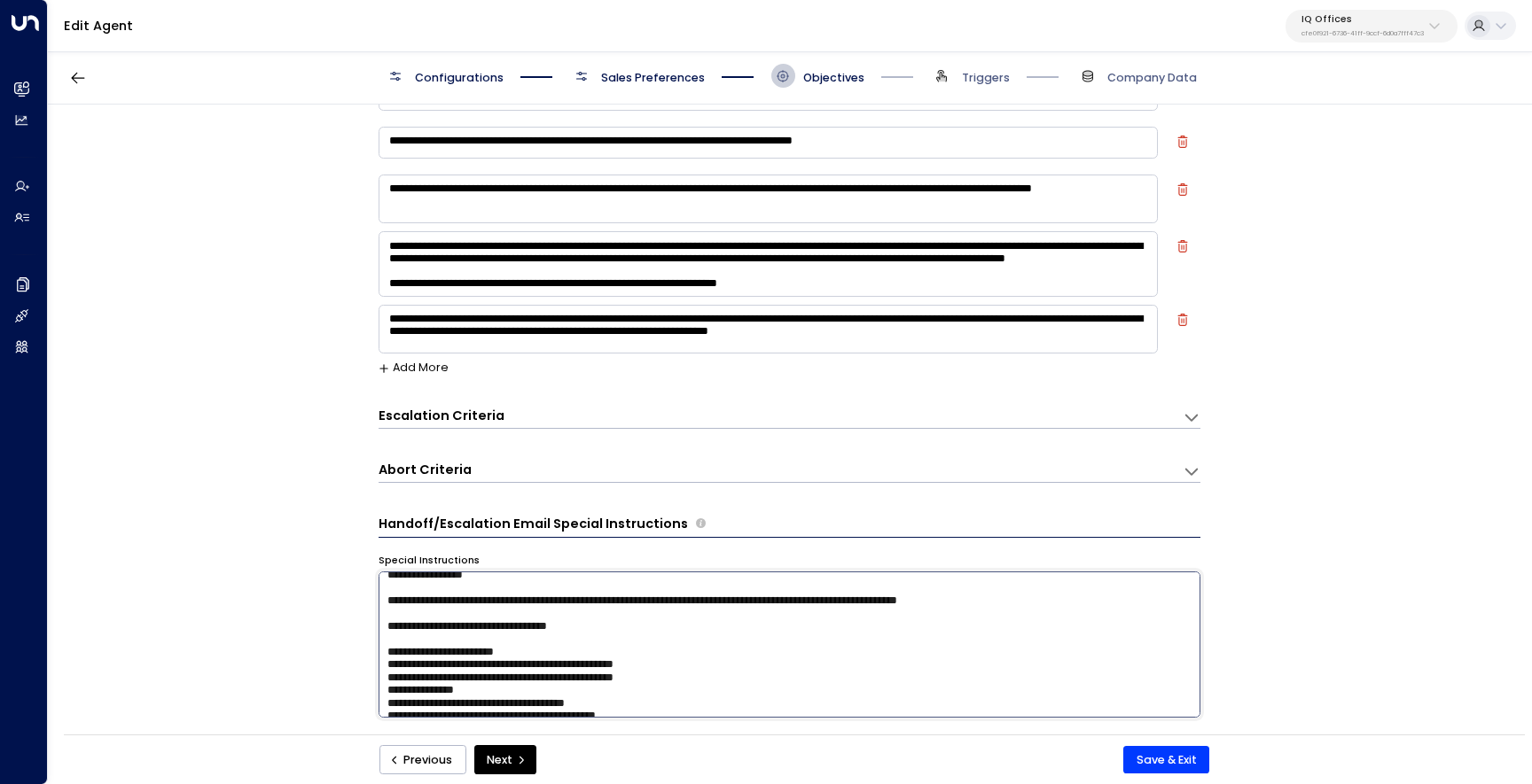
scroll to position [8, 0]
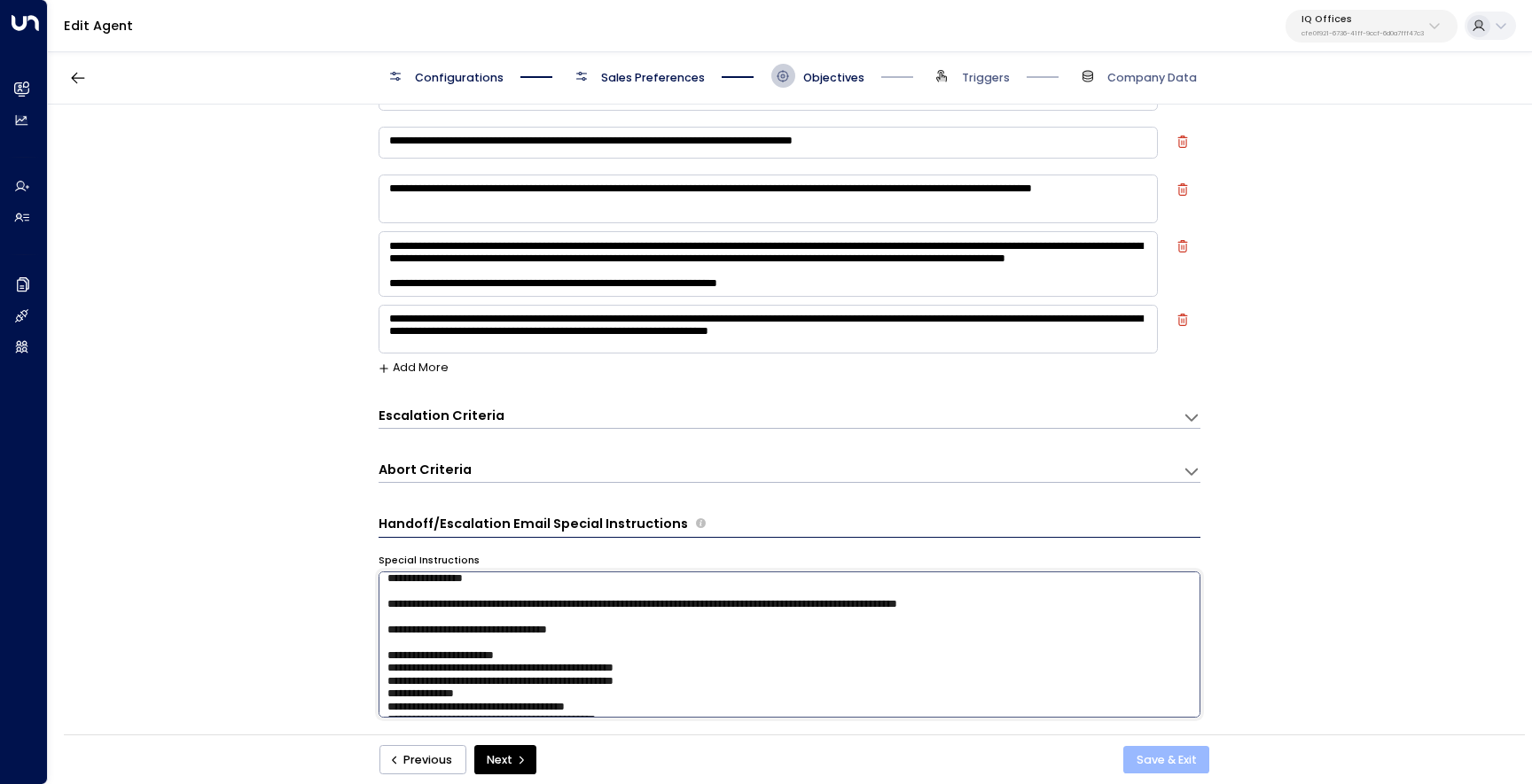
type textarea "**********"
click at [1143, 761] on button "Save & Exit" at bounding box center [1166, 760] width 86 height 29
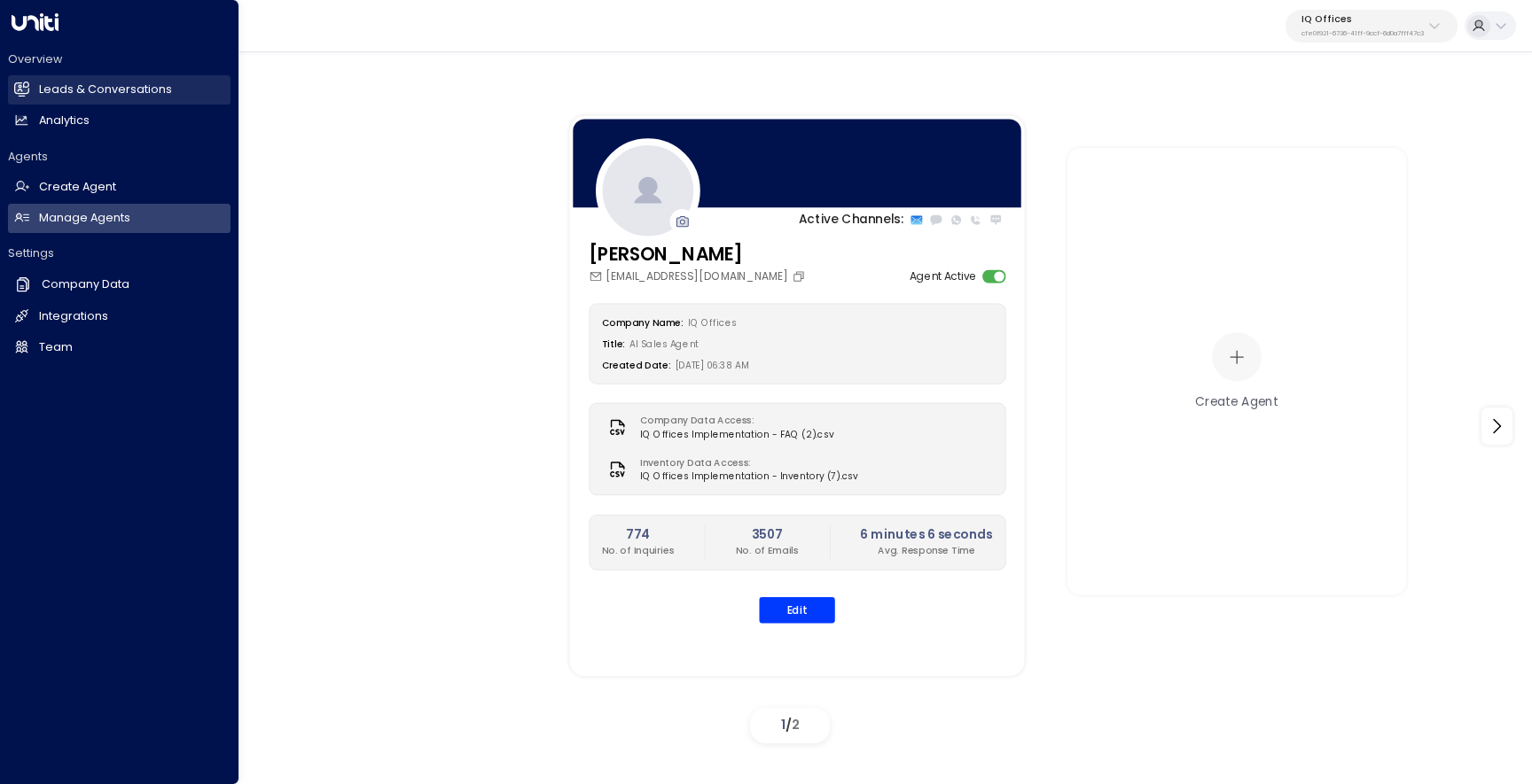
click at [64, 94] on h2 "Leads & Conversations" at bounding box center [105, 90] width 133 height 17
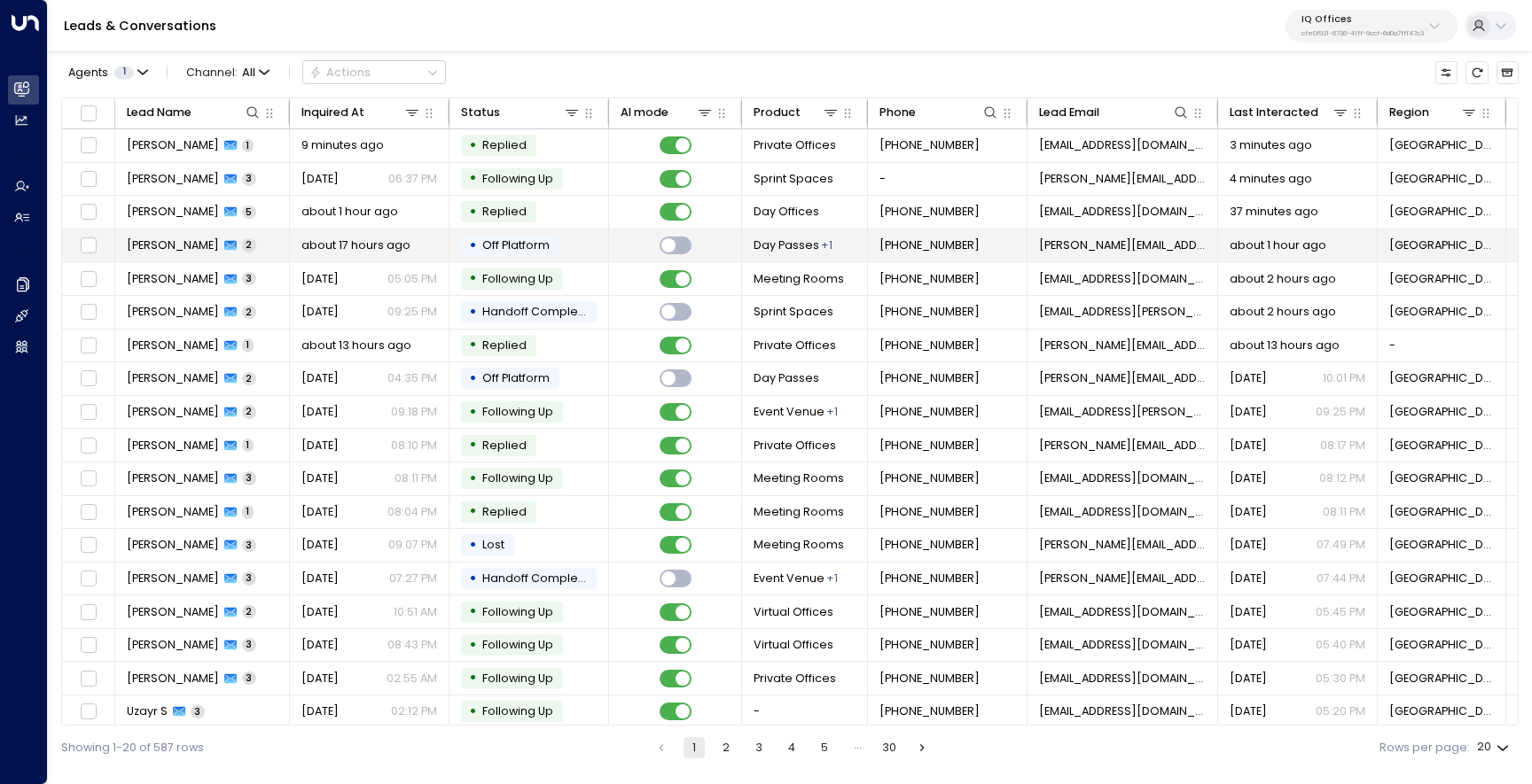
click at [193, 257] on td "[PERSON_NAME] 2" at bounding box center [203, 245] width 175 height 32
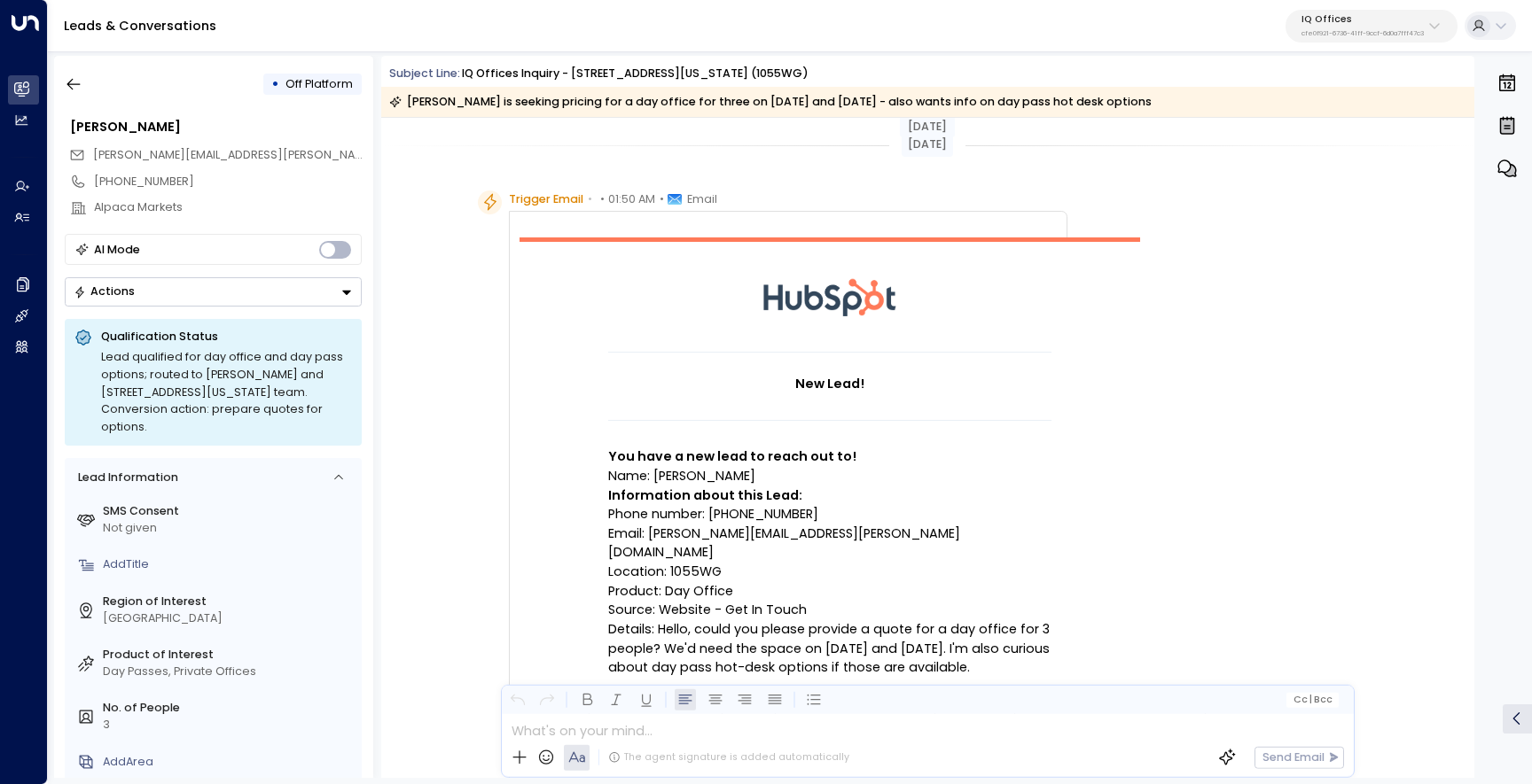
scroll to position [29, 0]
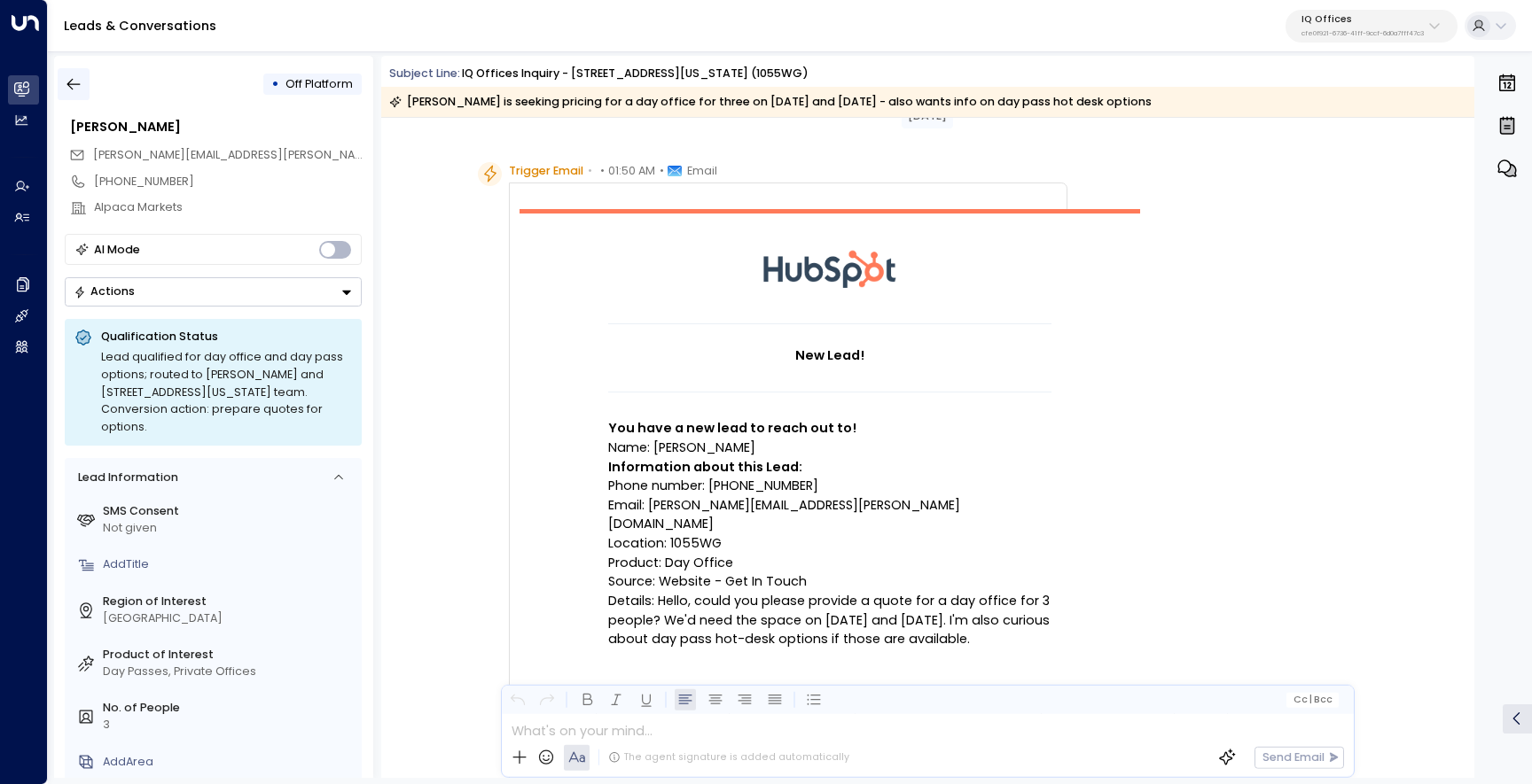
click at [82, 81] on icon "button" at bounding box center [74, 85] width 18 height 18
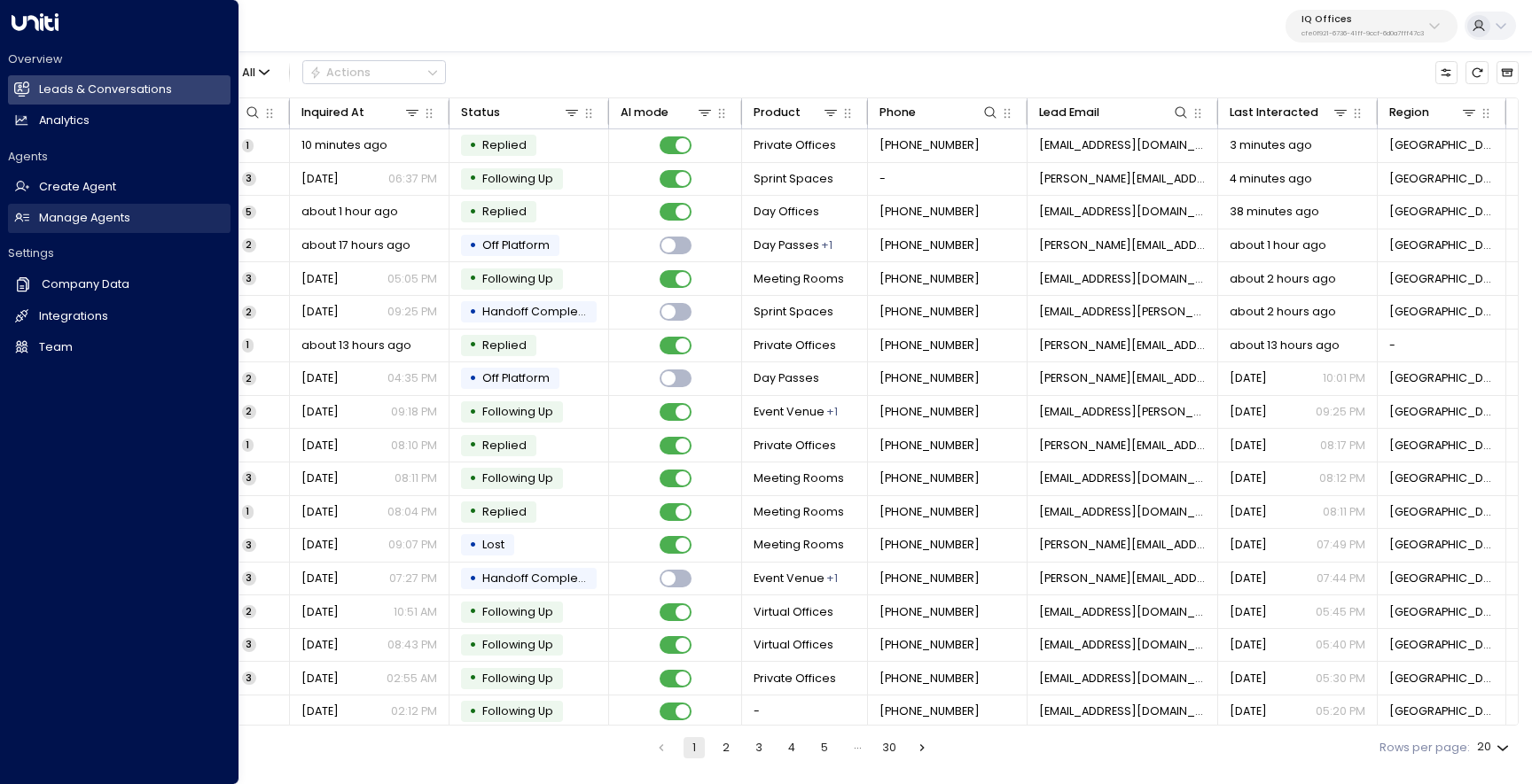
click at [131, 211] on link "Manage Agents Manage Agents" at bounding box center [119, 218] width 222 height 30
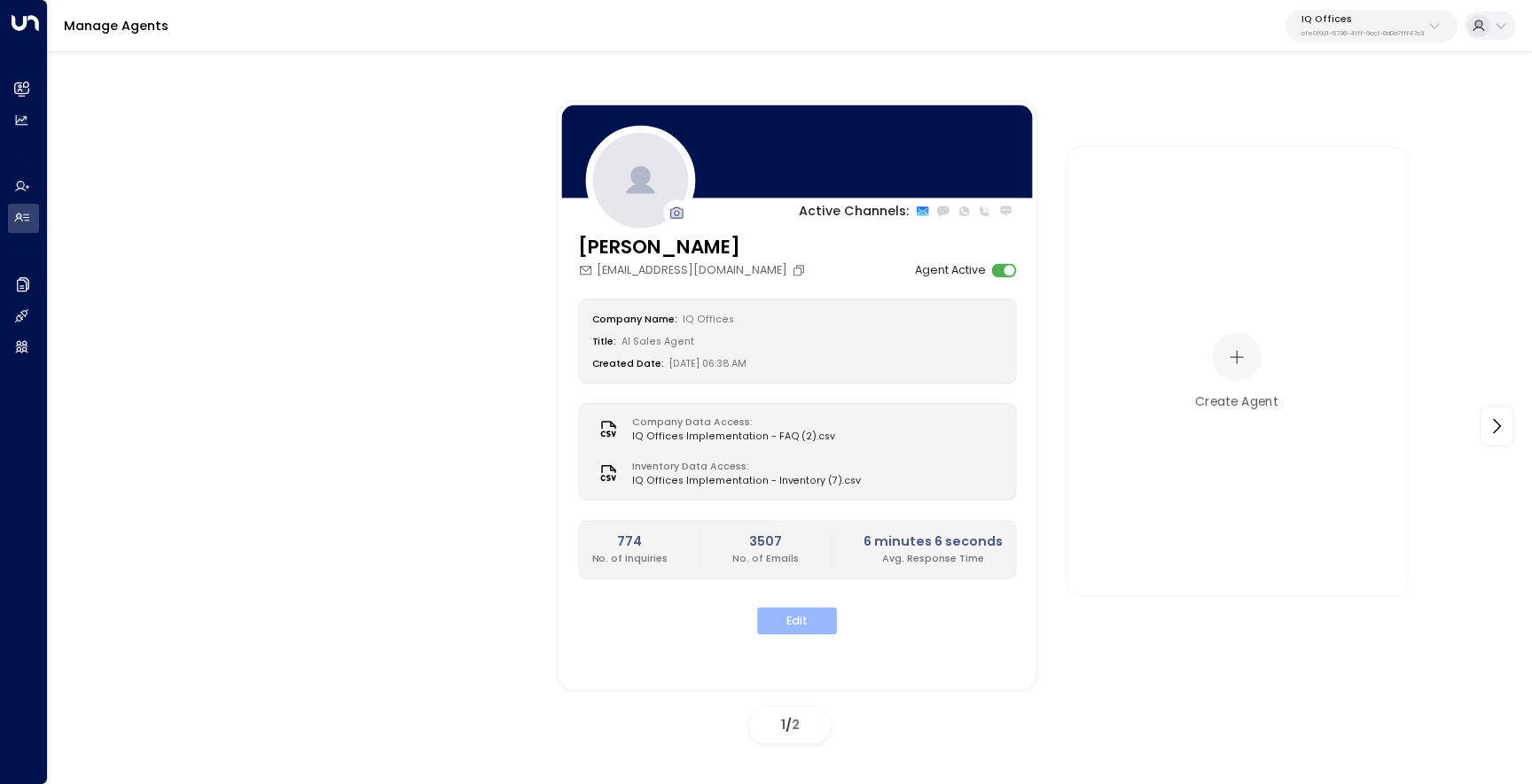
click at [810, 618] on button "Edit" at bounding box center [796, 622] width 80 height 28
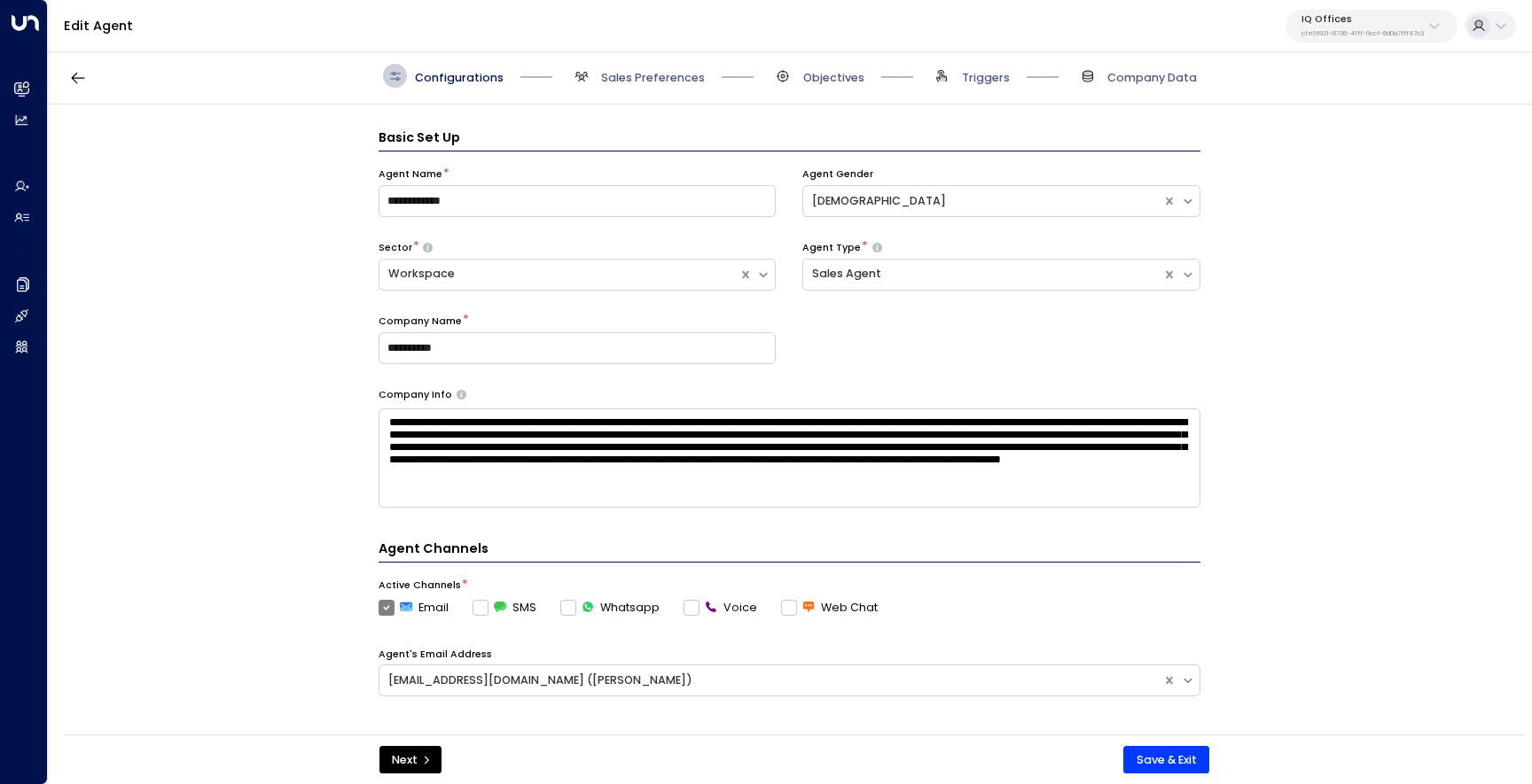
scroll to position [24, 0]
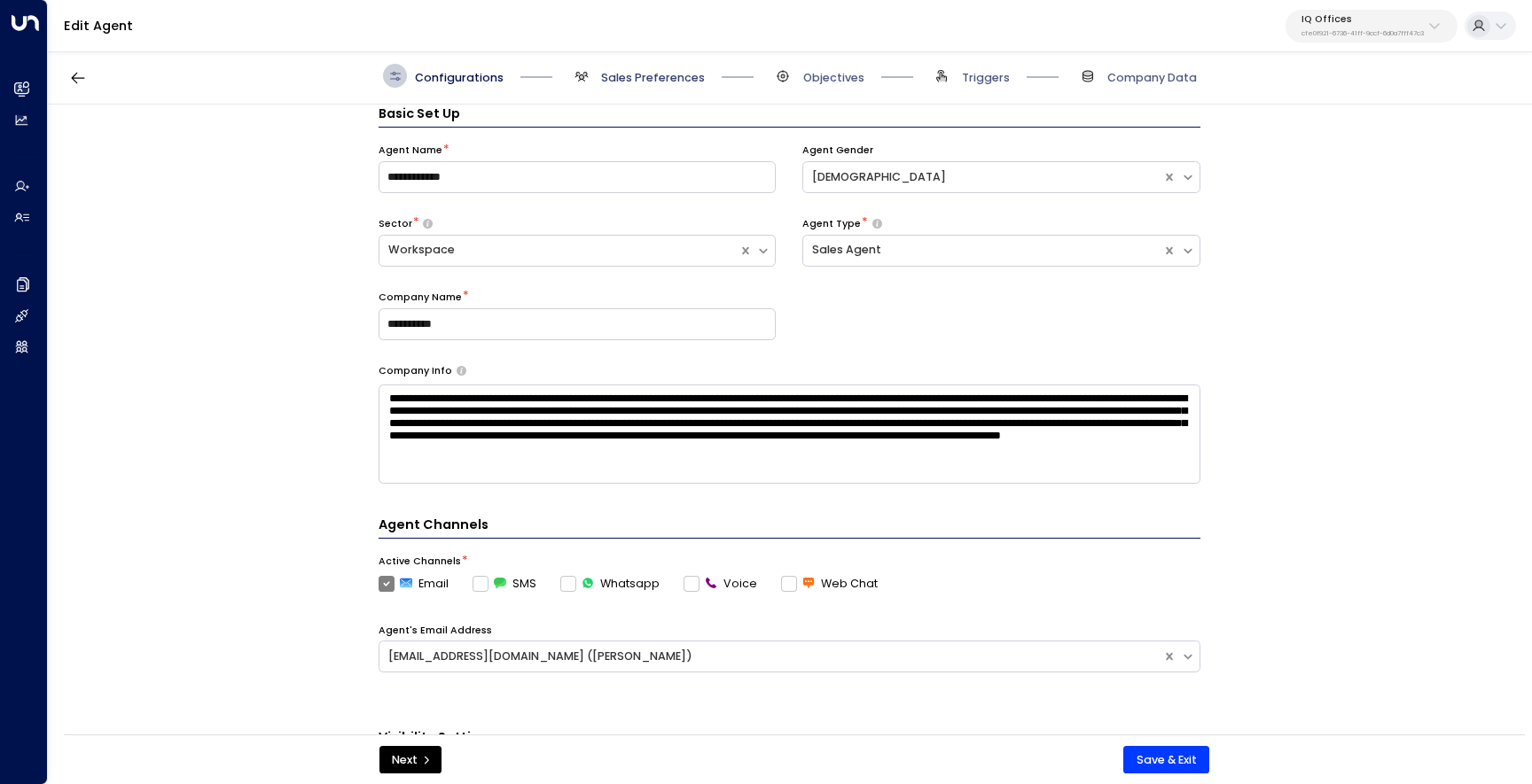
click at [638, 77] on span "Sales Preferences" at bounding box center [652, 78] width 103 height 16
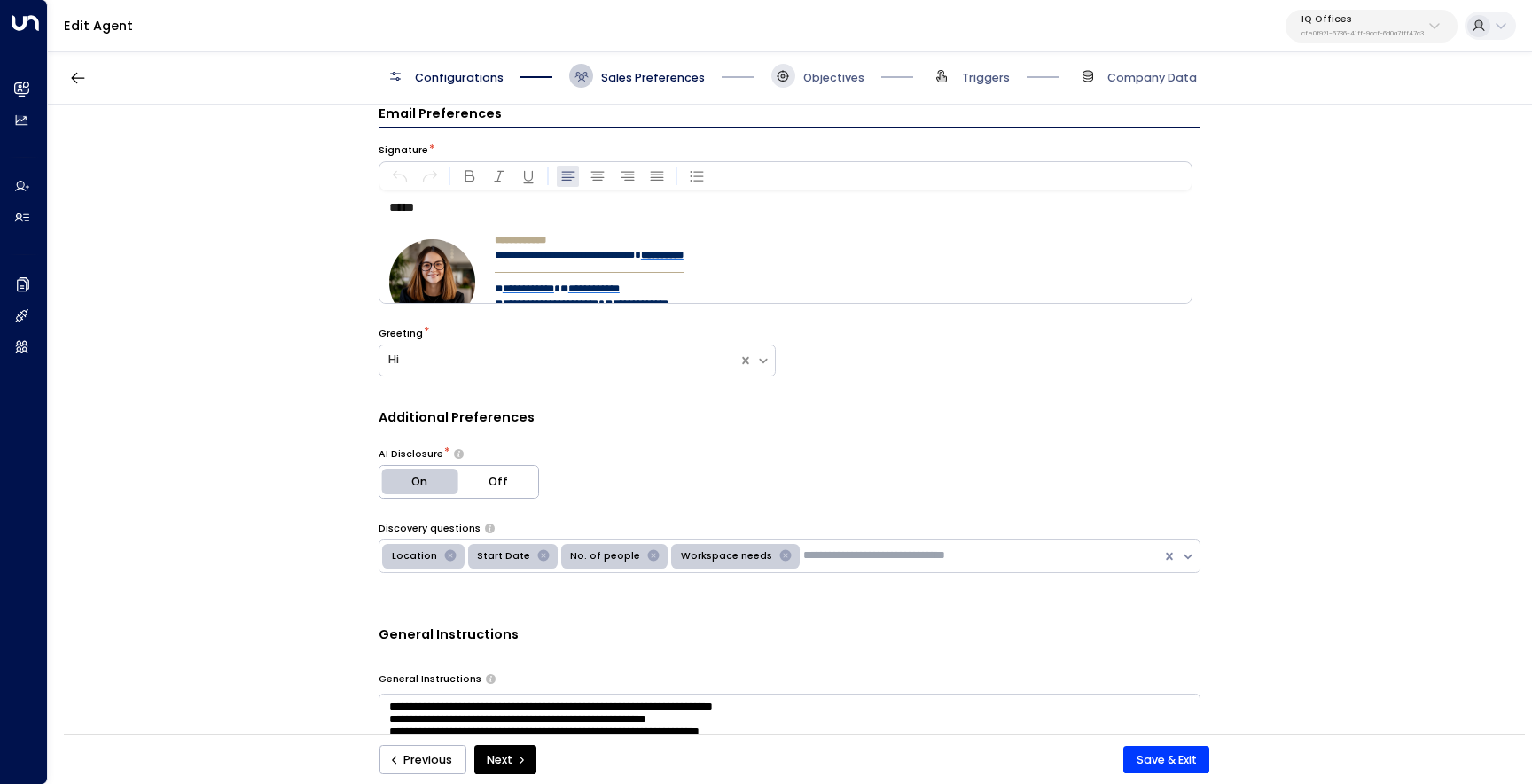
click at [781, 85] on span at bounding box center [783, 76] width 24 height 24
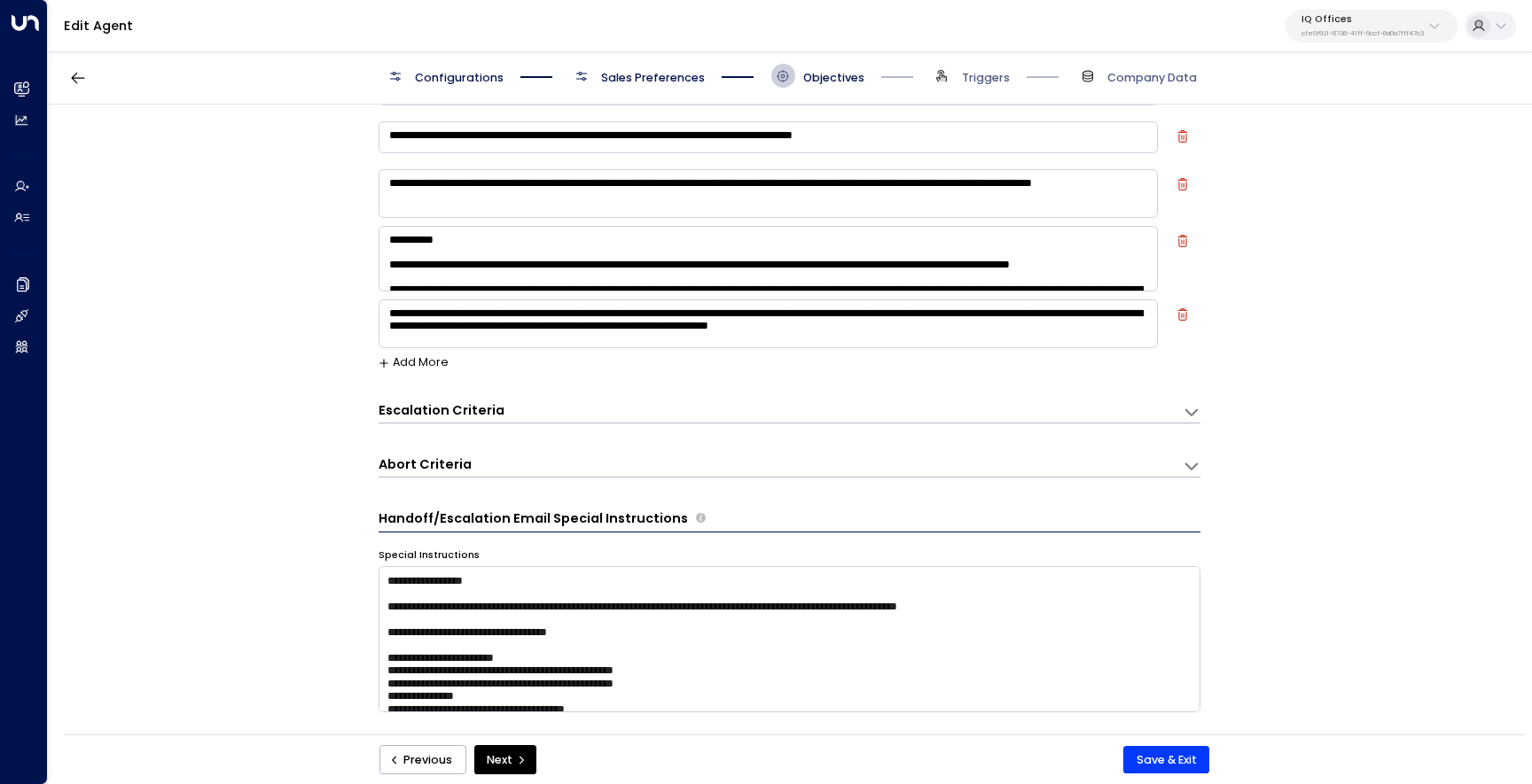
scroll to position [171, 0]
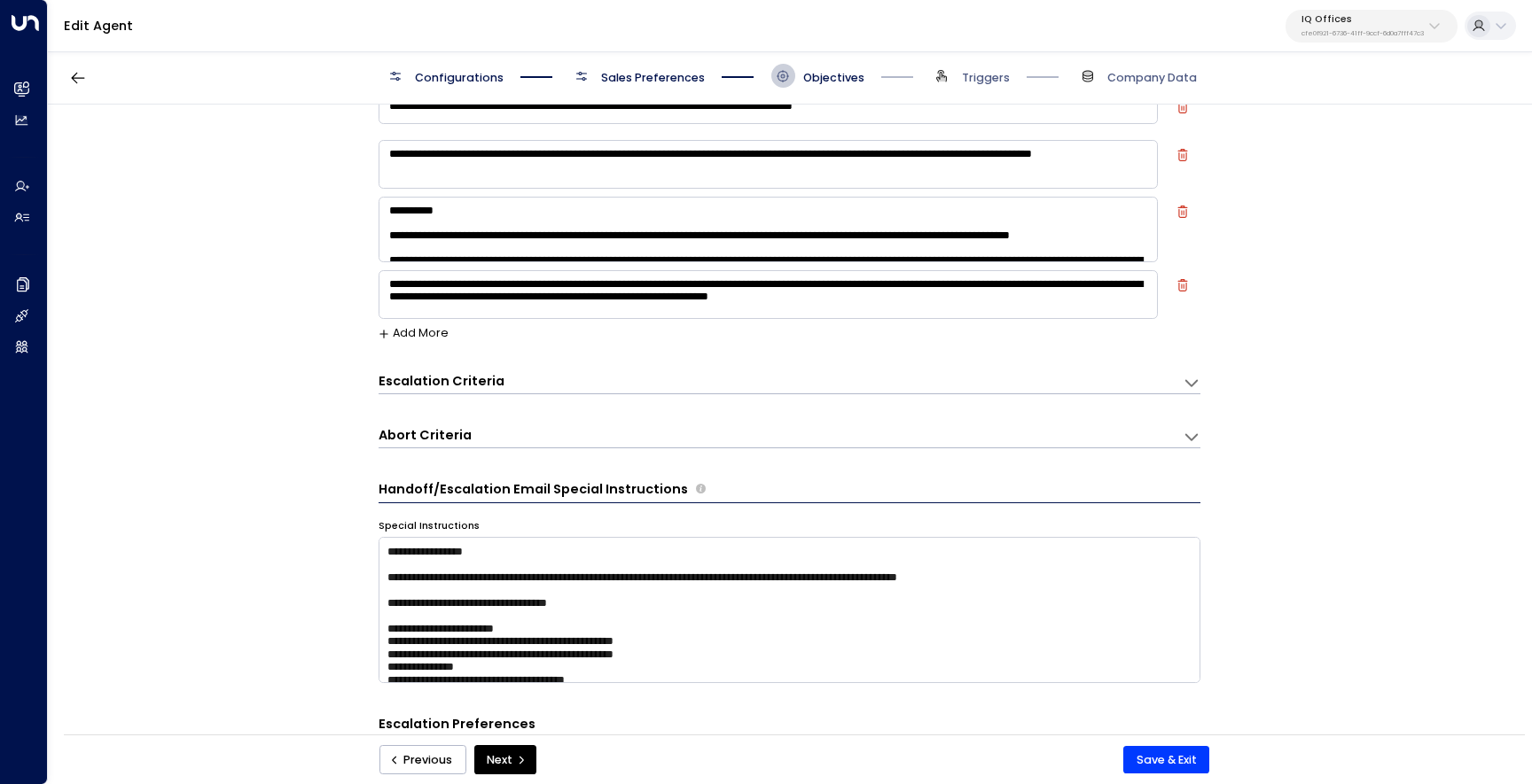
click at [771, 258] on textarea at bounding box center [768, 229] width 779 height 66
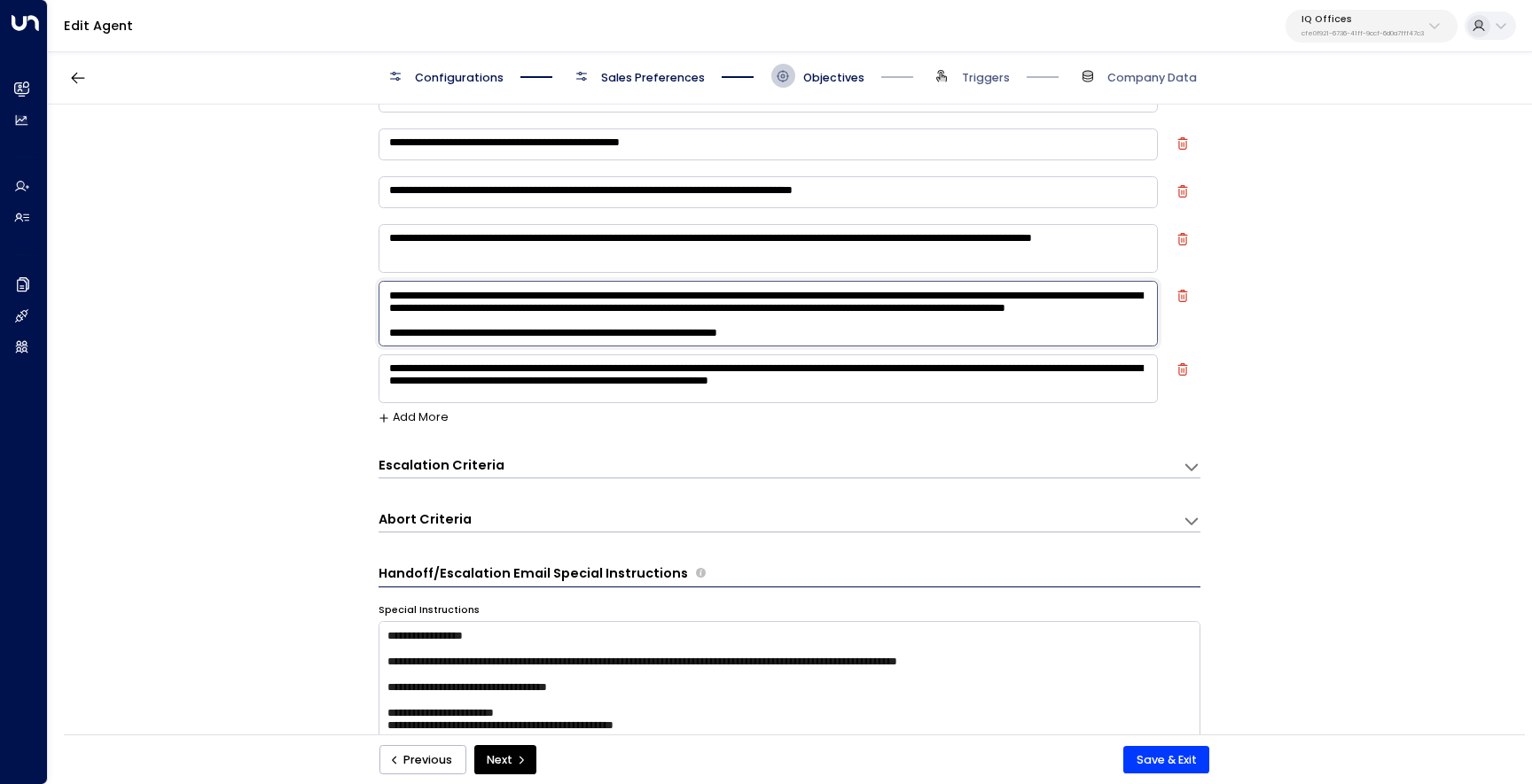
scroll to position [221, 0]
click at [613, 328] on textarea at bounding box center [768, 314] width 779 height 66
type textarea "**********"
click at [1151, 763] on button "Save & Exit" at bounding box center [1166, 760] width 86 height 29
